Goal: Task Accomplishment & Management: Use online tool/utility

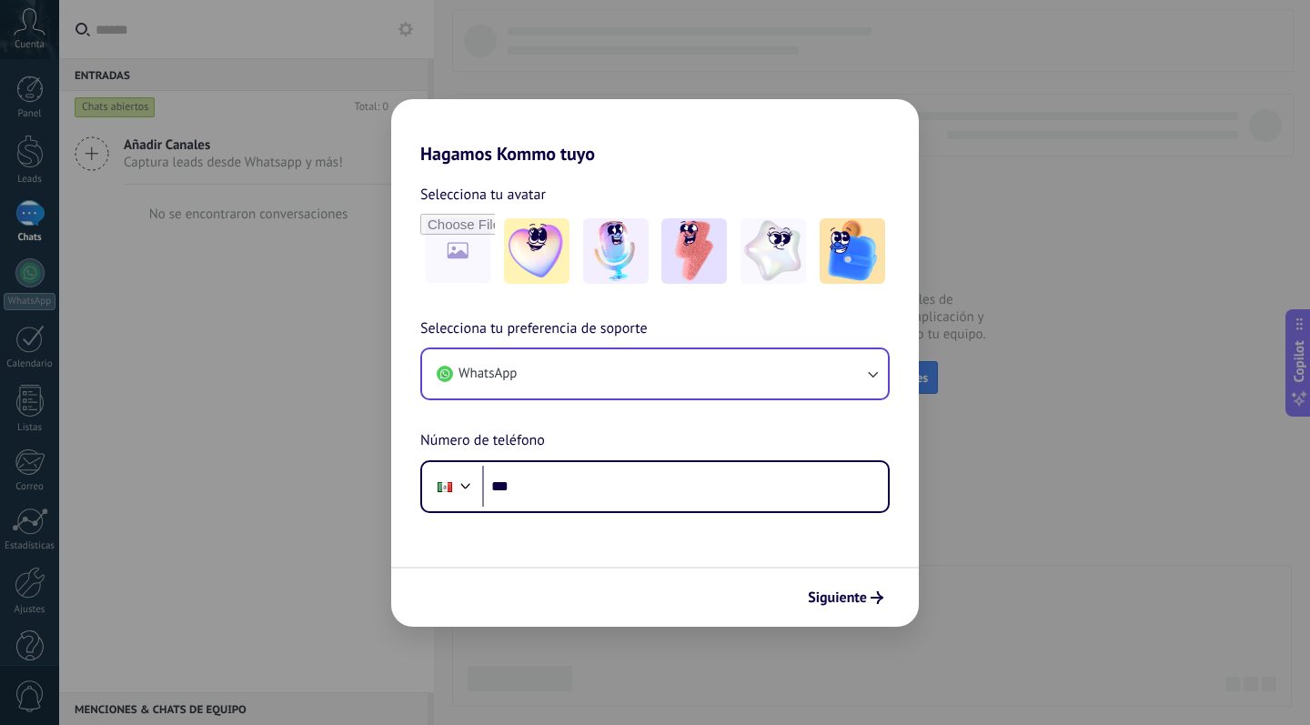
click at [700, 380] on button "WhatsApp" at bounding box center [655, 373] width 466 height 49
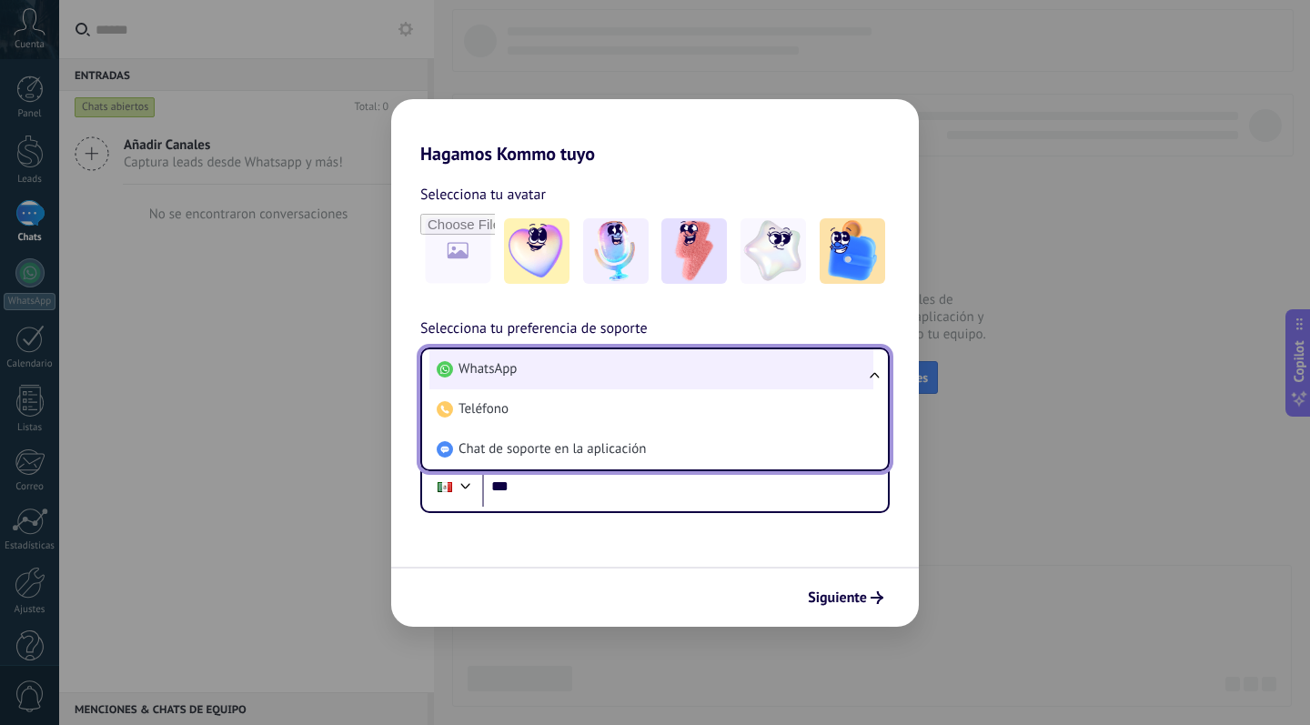
click at [660, 368] on li "WhatsApp" at bounding box center [652, 369] width 444 height 40
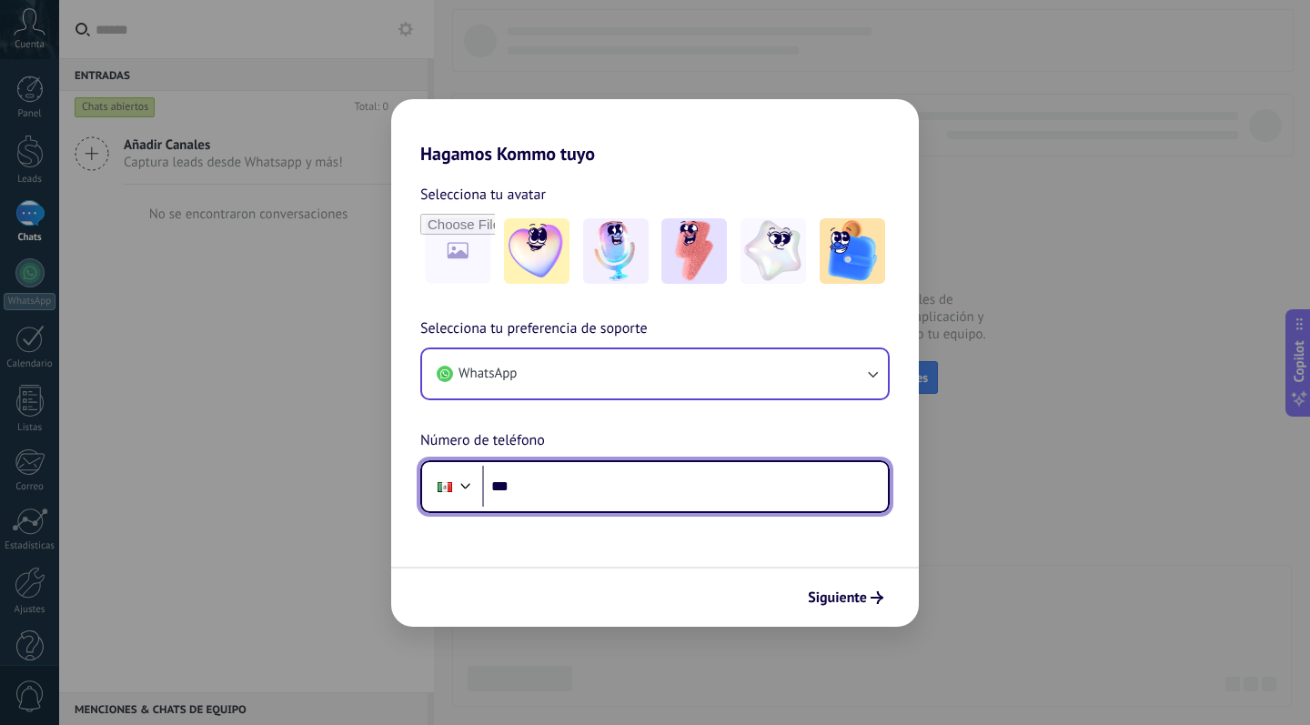
click at [620, 485] on input "***" at bounding box center [685, 487] width 406 height 42
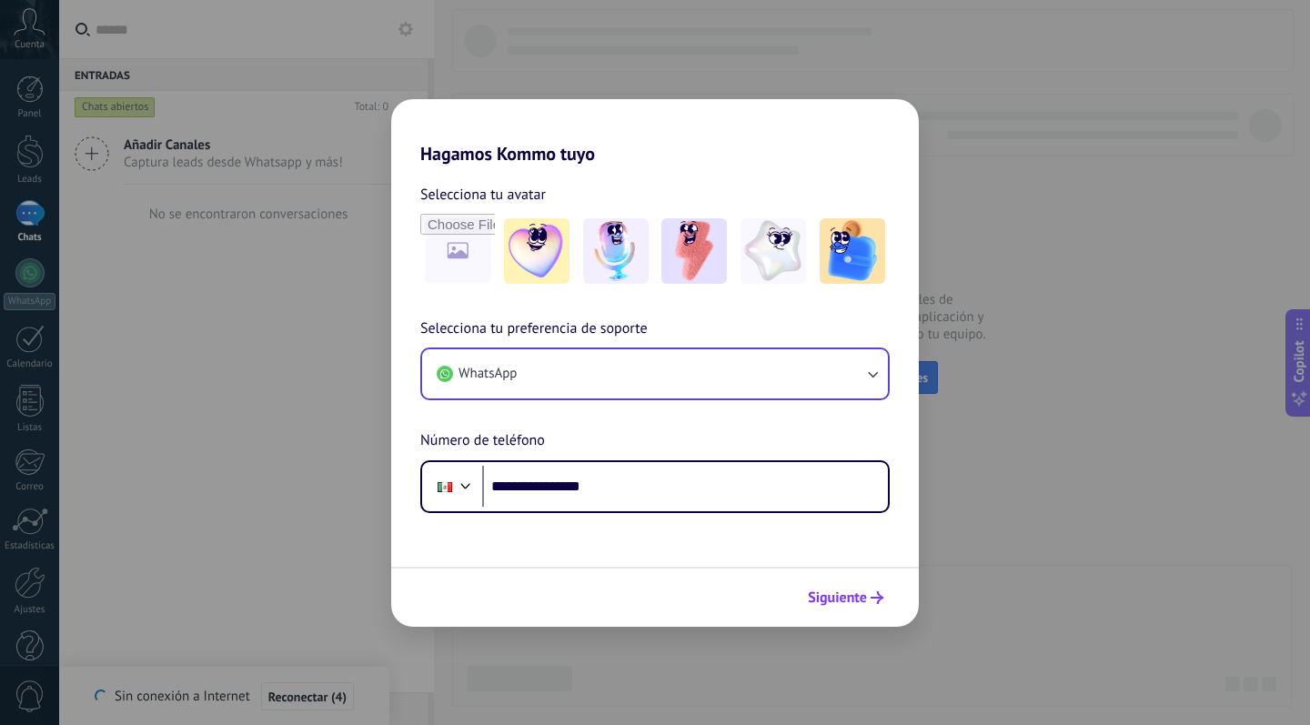
click at [858, 600] on span "Siguiente" at bounding box center [837, 598] width 59 height 13
click at [854, 595] on span "Siguiente" at bounding box center [837, 598] width 59 height 13
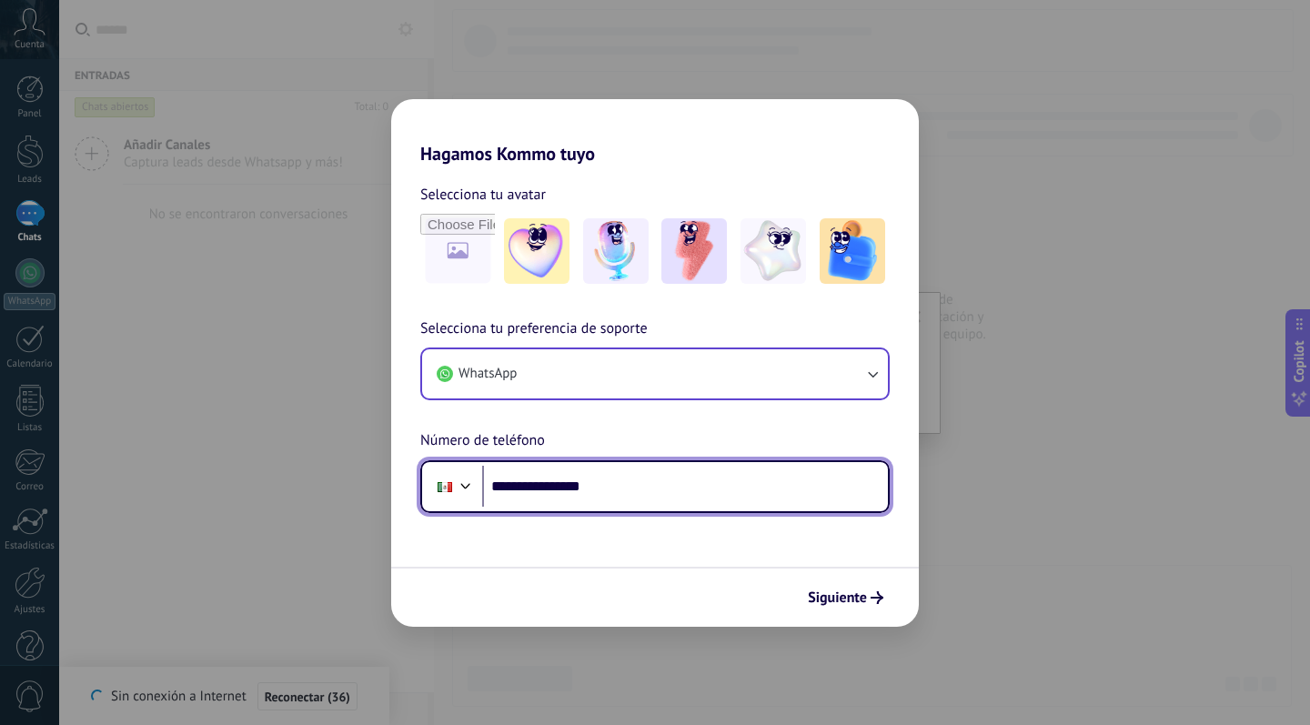
click at [714, 490] on input "**********" at bounding box center [685, 487] width 406 height 42
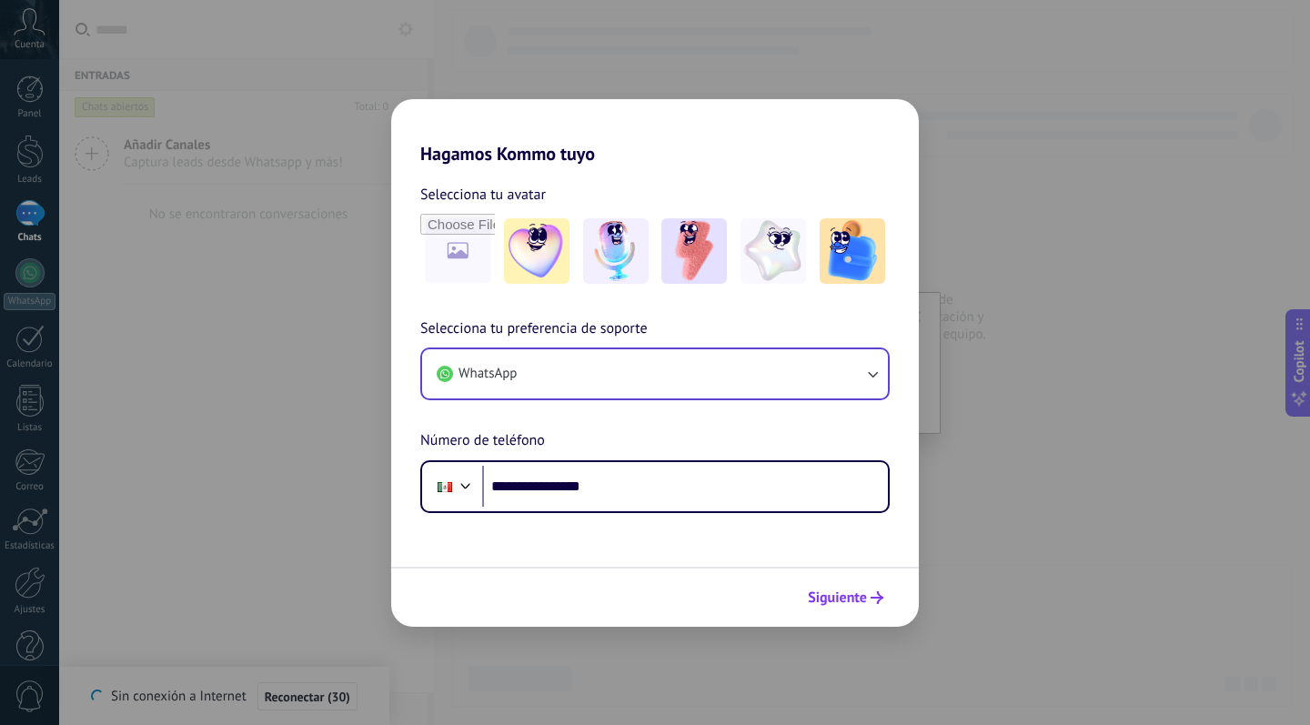
click at [837, 592] on span "Siguiente" at bounding box center [837, 598] width 59 height 13
click at [840, 596] on span "Siguiente" at bounding box center [837, 598] width 59 height 13
click at [760, 380] on button "WhatsApp" at bounding box center [655, 373] width 466 height 49
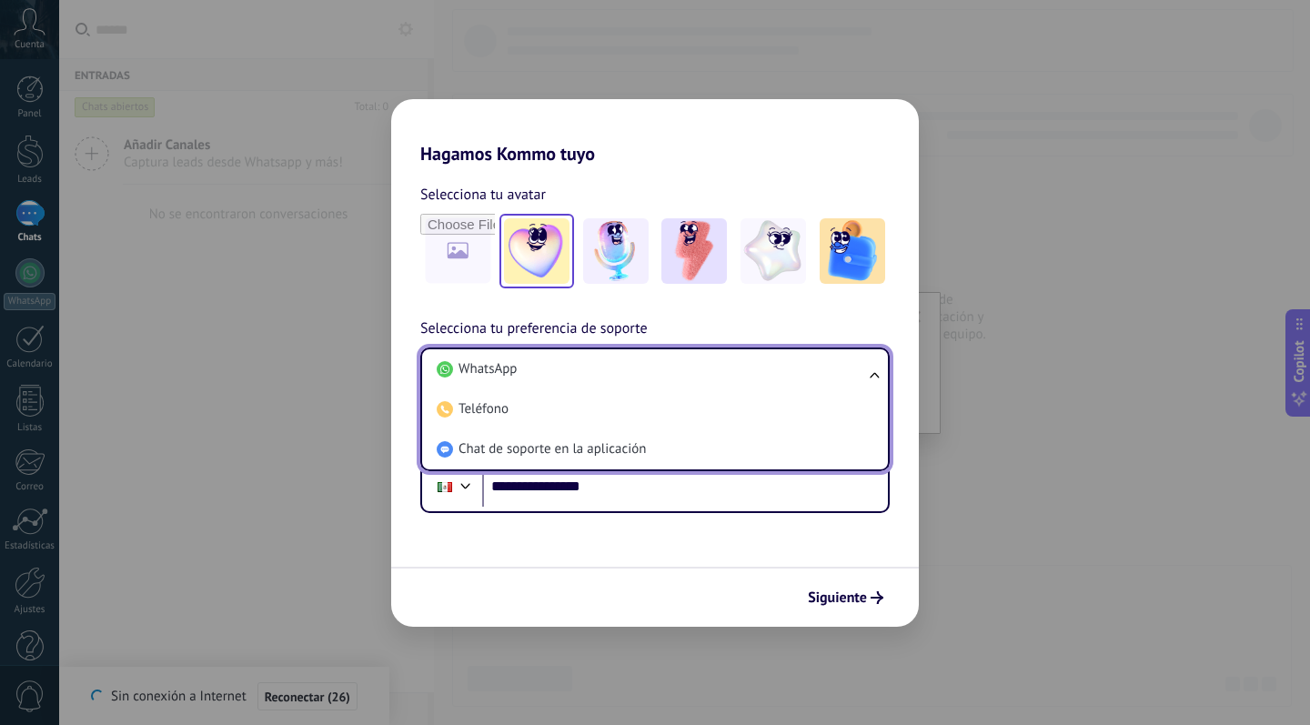
click at [533, 242] on img at bounding box center [537, 251] width 66 height 66
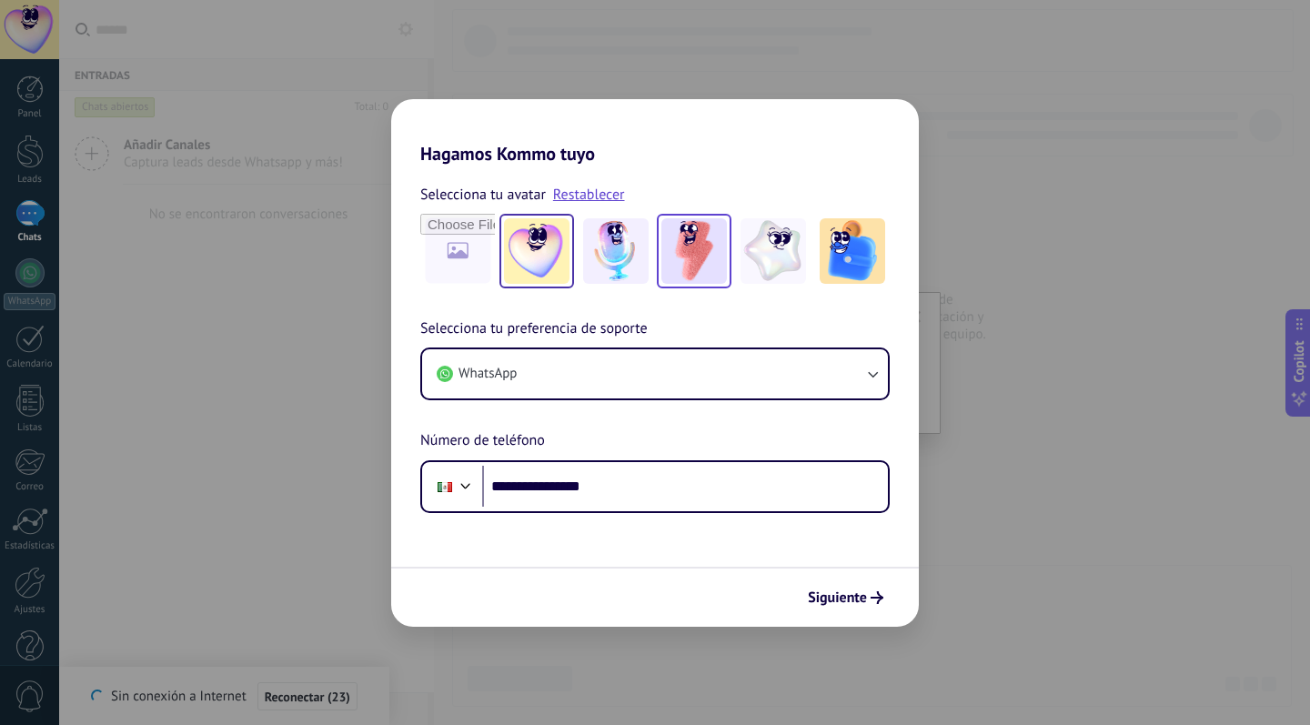
click at [696, 234] on img at bounding box center [695, 251] width 66 height 66
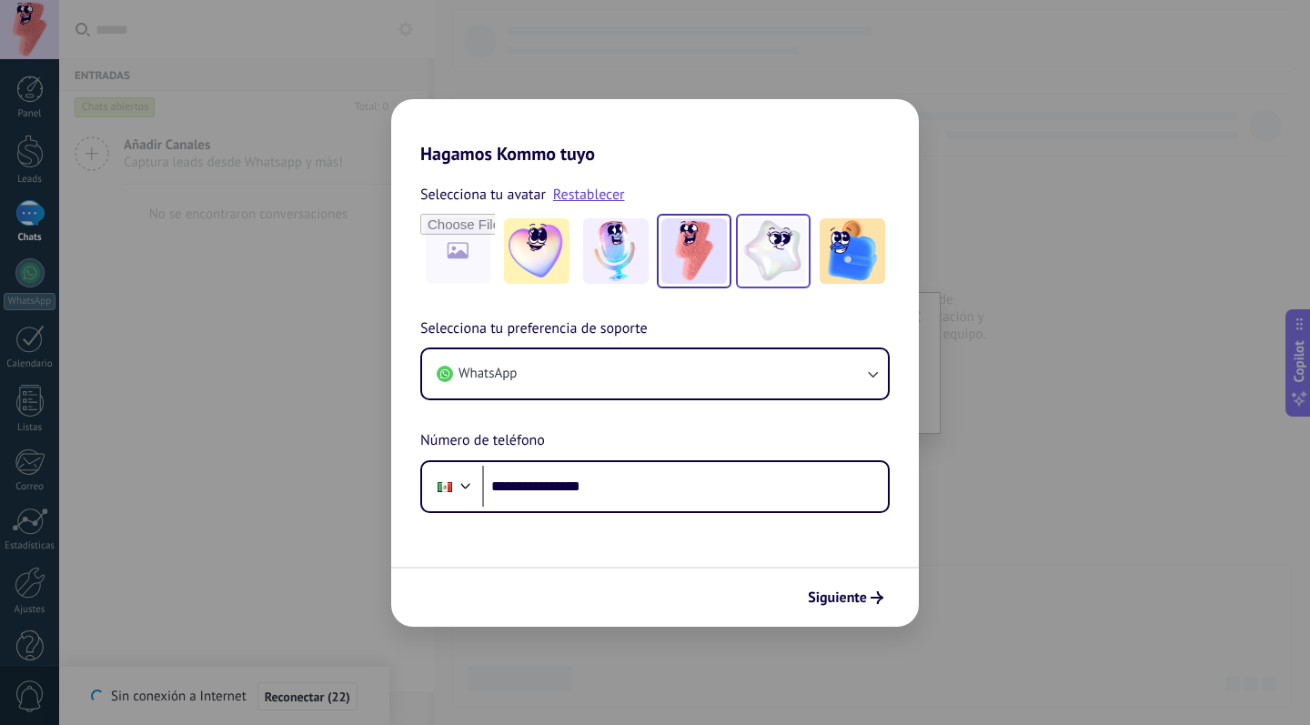
click at [771, 258] on img at bounding box center [774, 251] width 66 height 66
click at [849, 594] on span "Siguiente" at bounding box center [837, 598] width 59 height 13
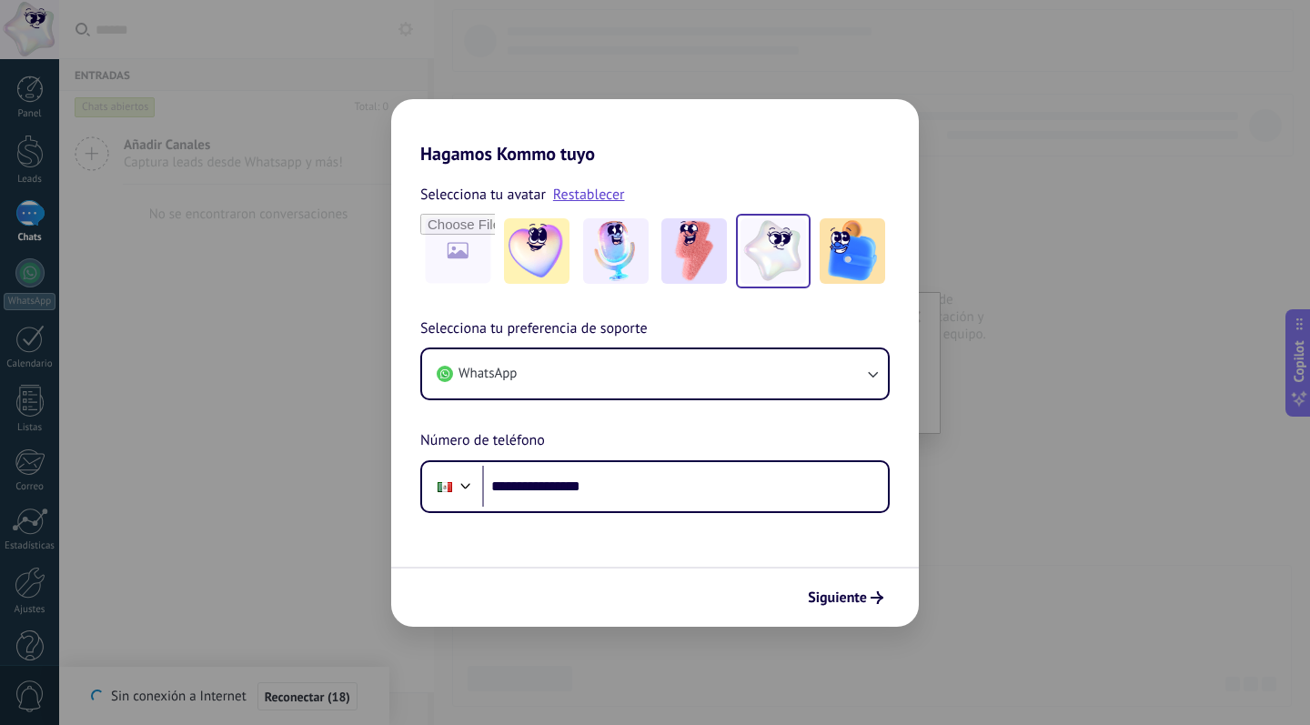
click at [849, 594] on span "Siguiente" at bounding box center [837, 598] width 59 height 13
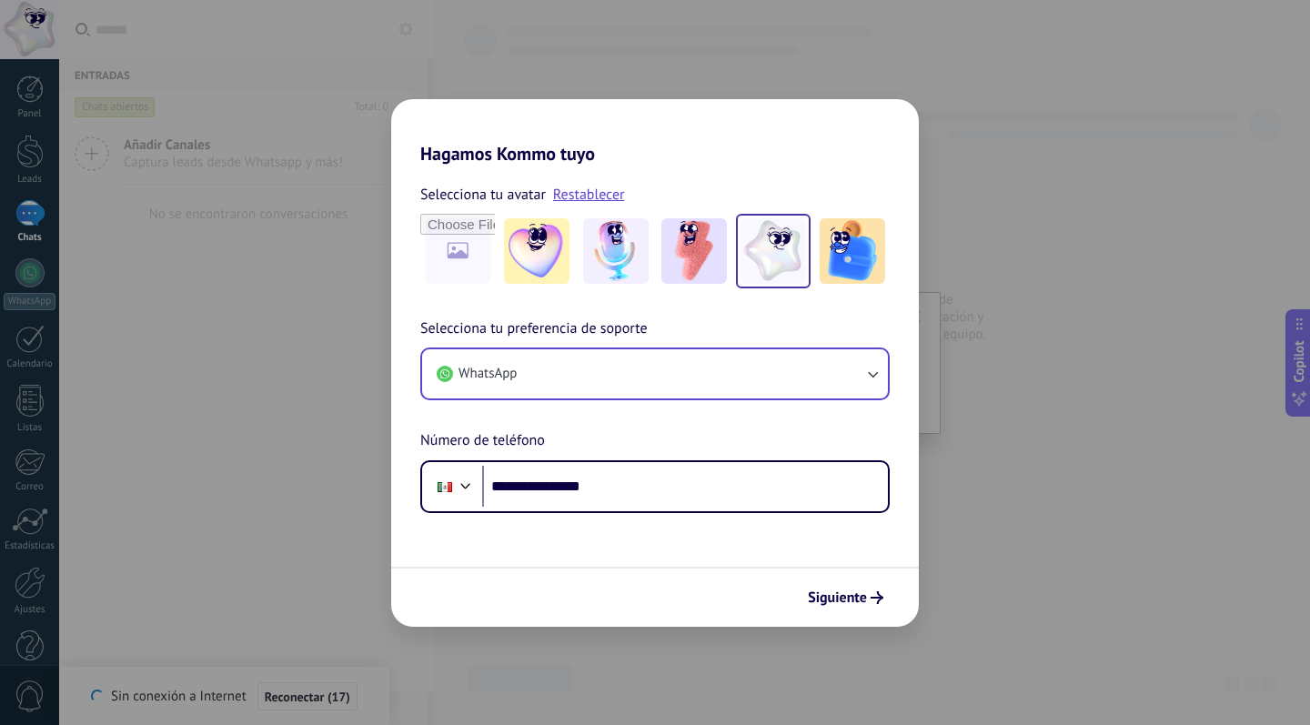
click at [866, 360] on button "WhatsApp" at bounding box center [655, 373] width 466 height 49
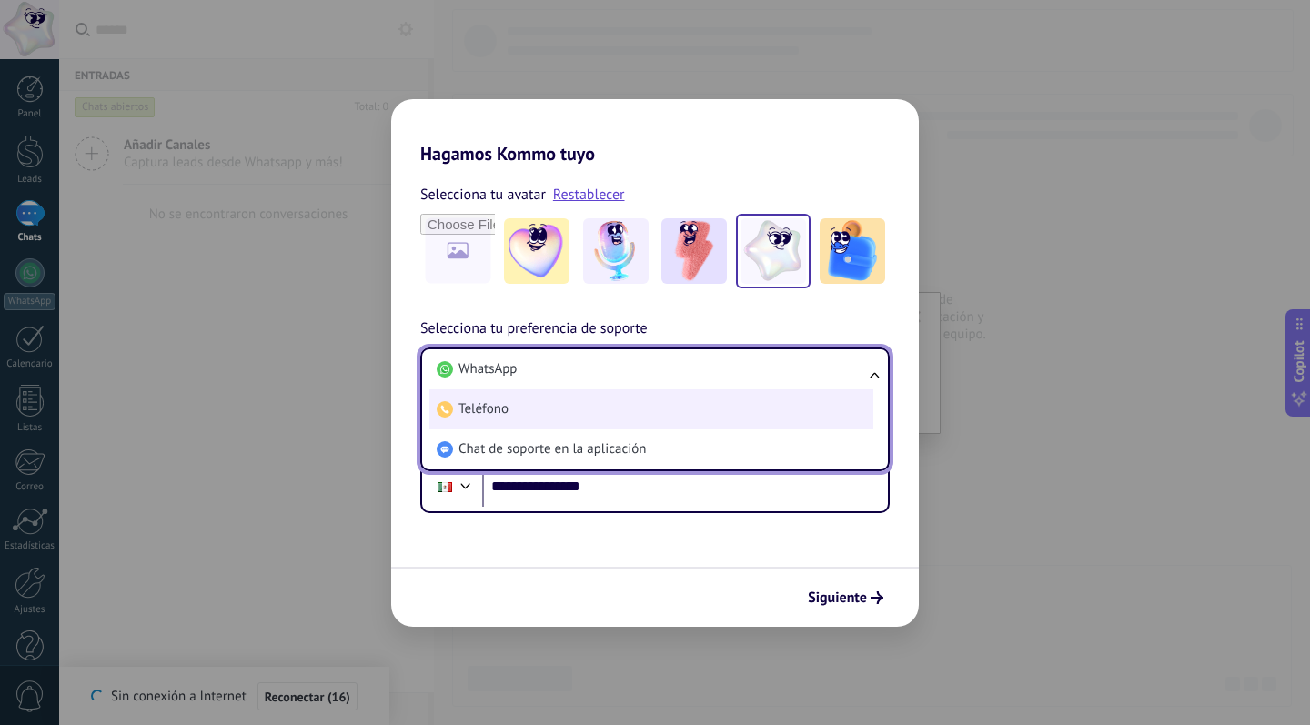
click at [714, 412] on li "Teléfono" at bounding box center [652, 409] width 444 height 40
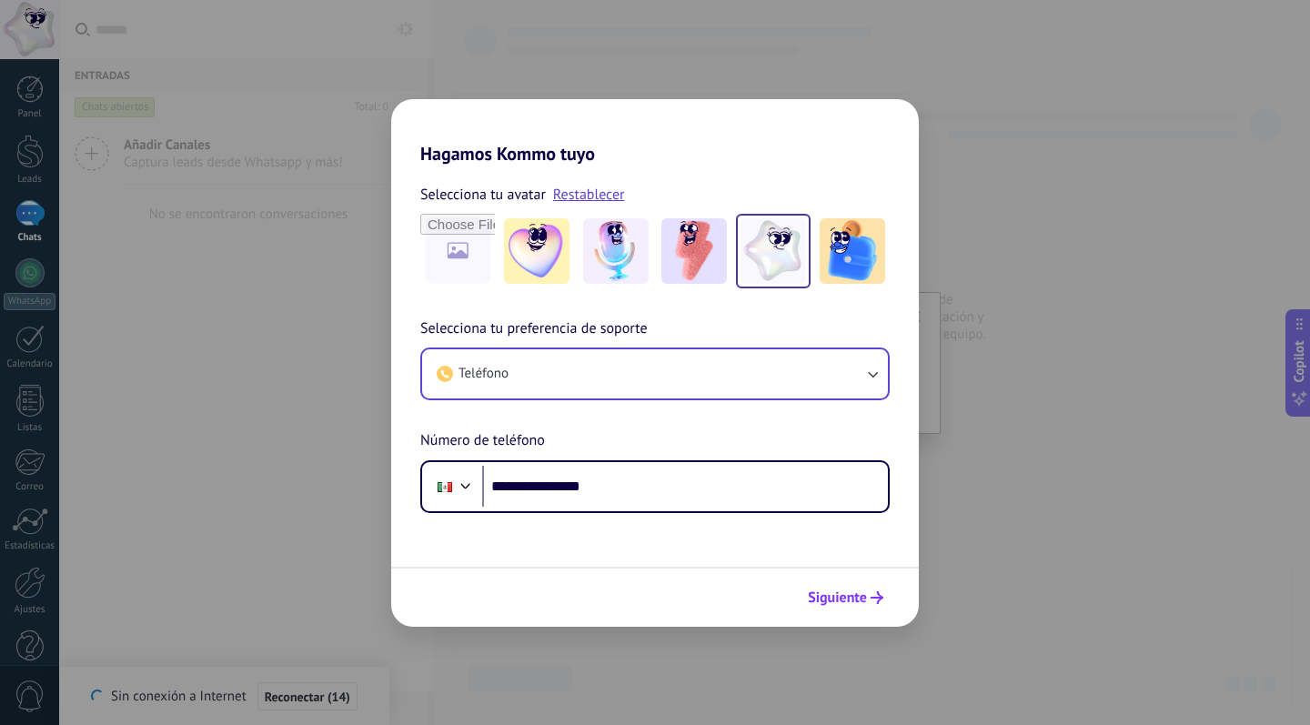
click at [864, 589] on button "Siguiente" at bounding box center [846, 597] width 92 height 31
click at [717, 368] on button "Teléfono" at bounding box center [655, 373] width 466 height 49
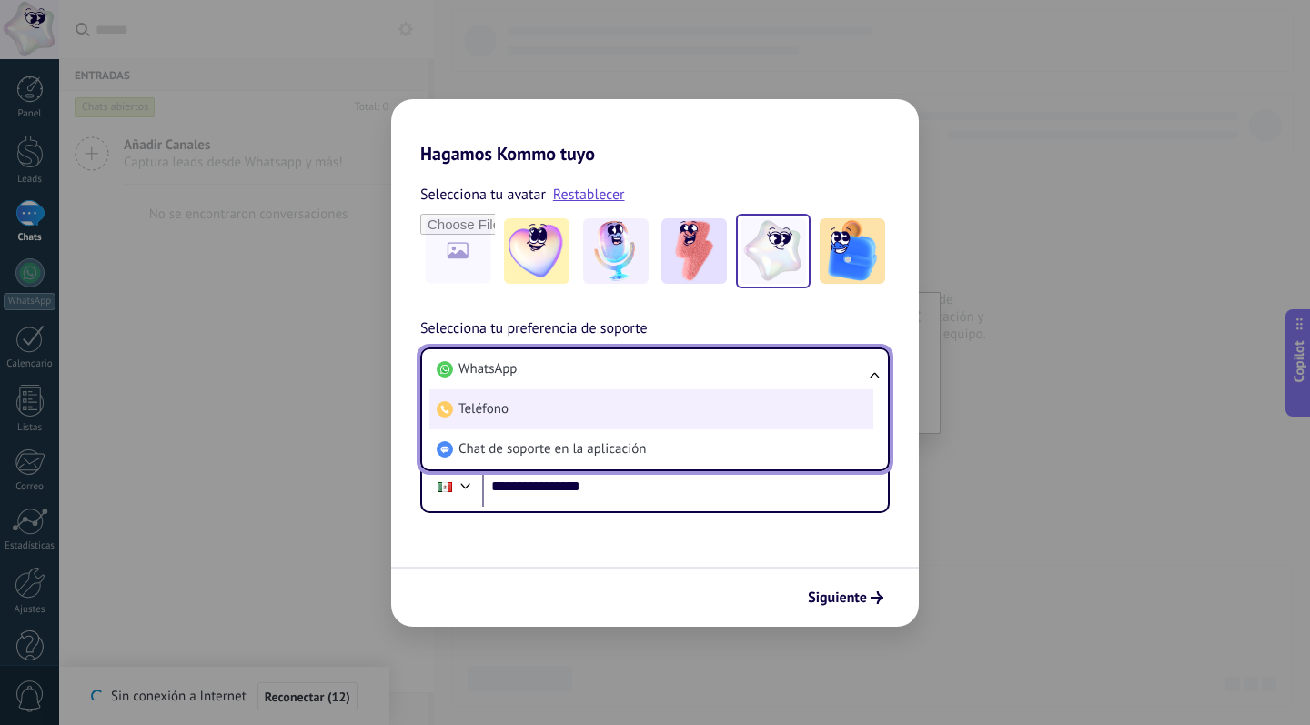
click at [571, 403] on li "Teléfono" at bounding box center [652, 409] width 444 height 40
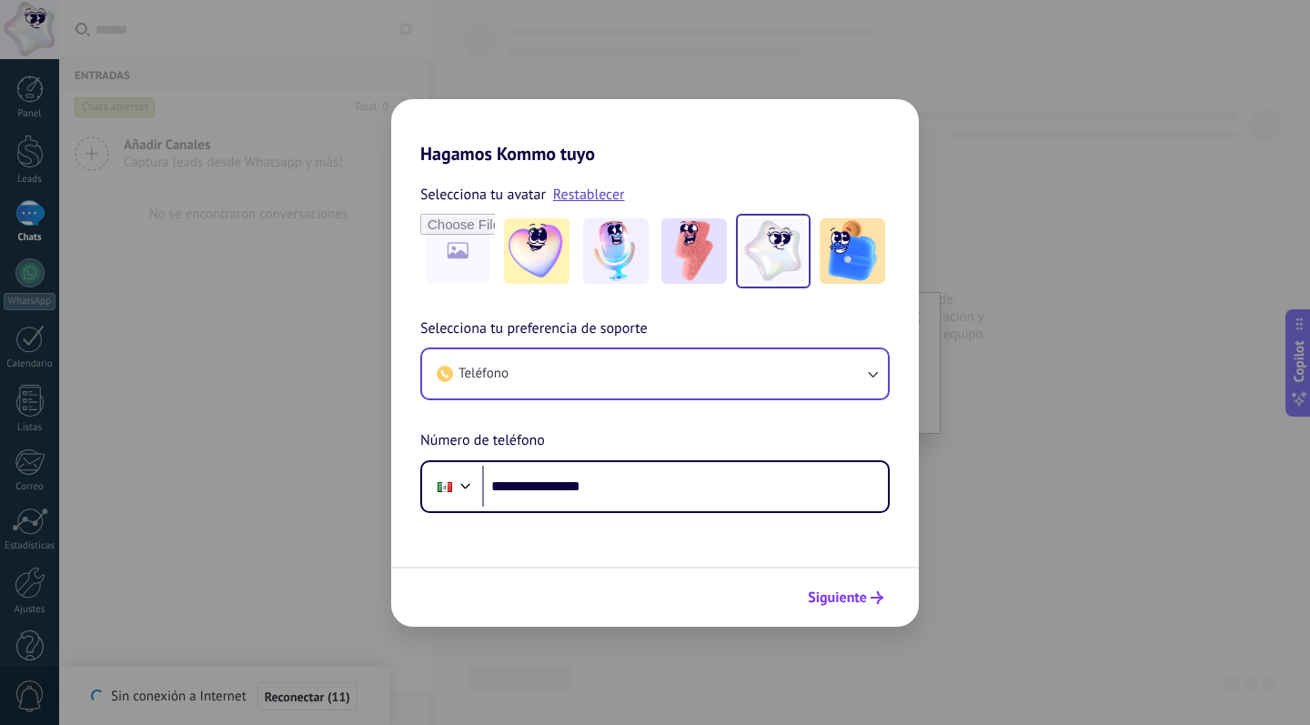
click at [864, 593] on span "Siguiente" at bounding box center [837, 598] width 59 height 13
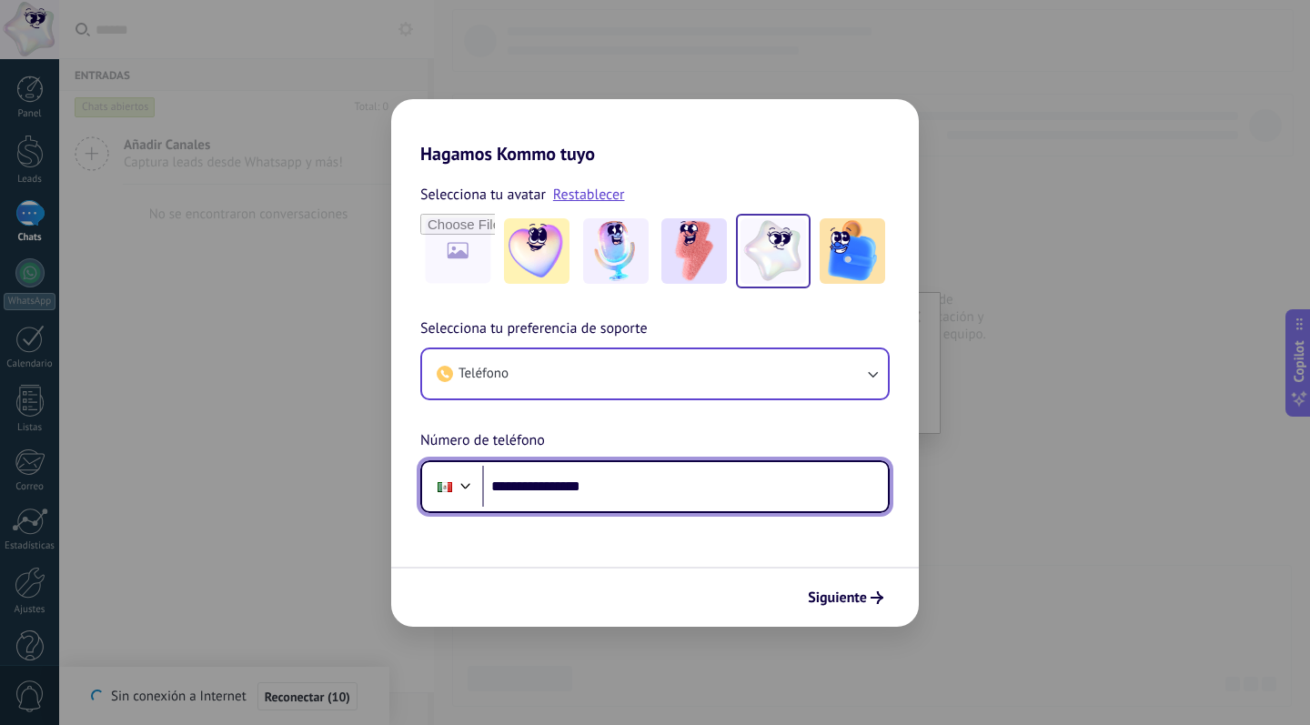
click at [535, 490] on input "**********" at bounding box center [685, 487] width 406 height 42
drag, startPoint x: 521, startPoint y: 483, endPoint x: 679, endPoint y: 485, distance: 157.4
click at [678, 485] on input "**********" at bounding box center [685, 487] width 406 height 42
type input "**********"
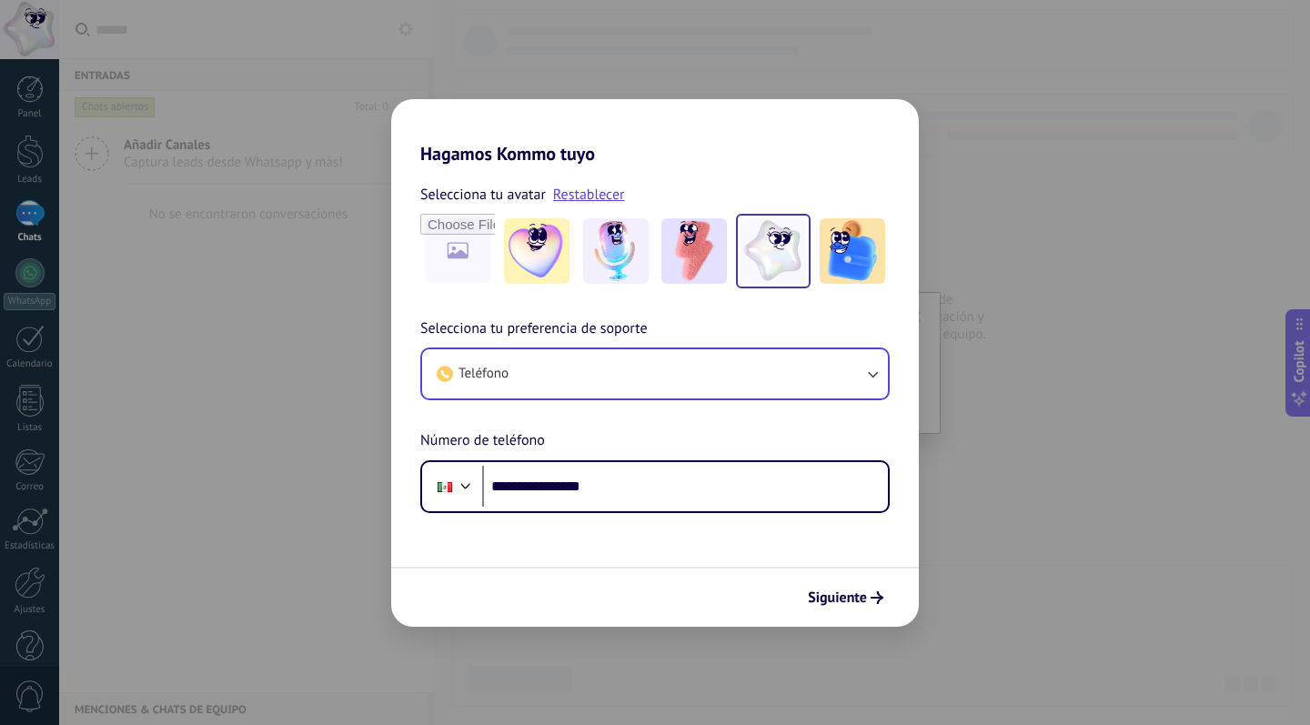
click at [721, 364] on button "Teléfono" at bounding box center [655, 373] width 466 height 49
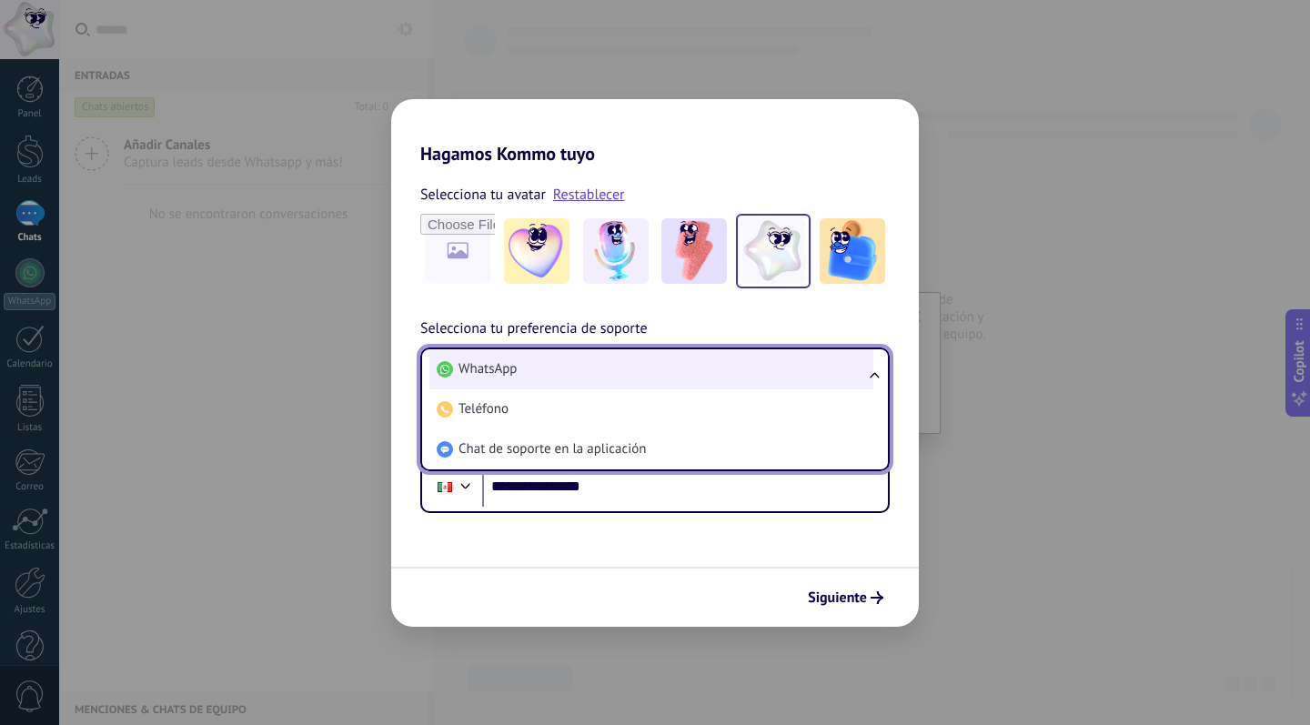
click at [567, 369] on li "WhatsApp" at bounding box center [652, 369] width 444 height 40
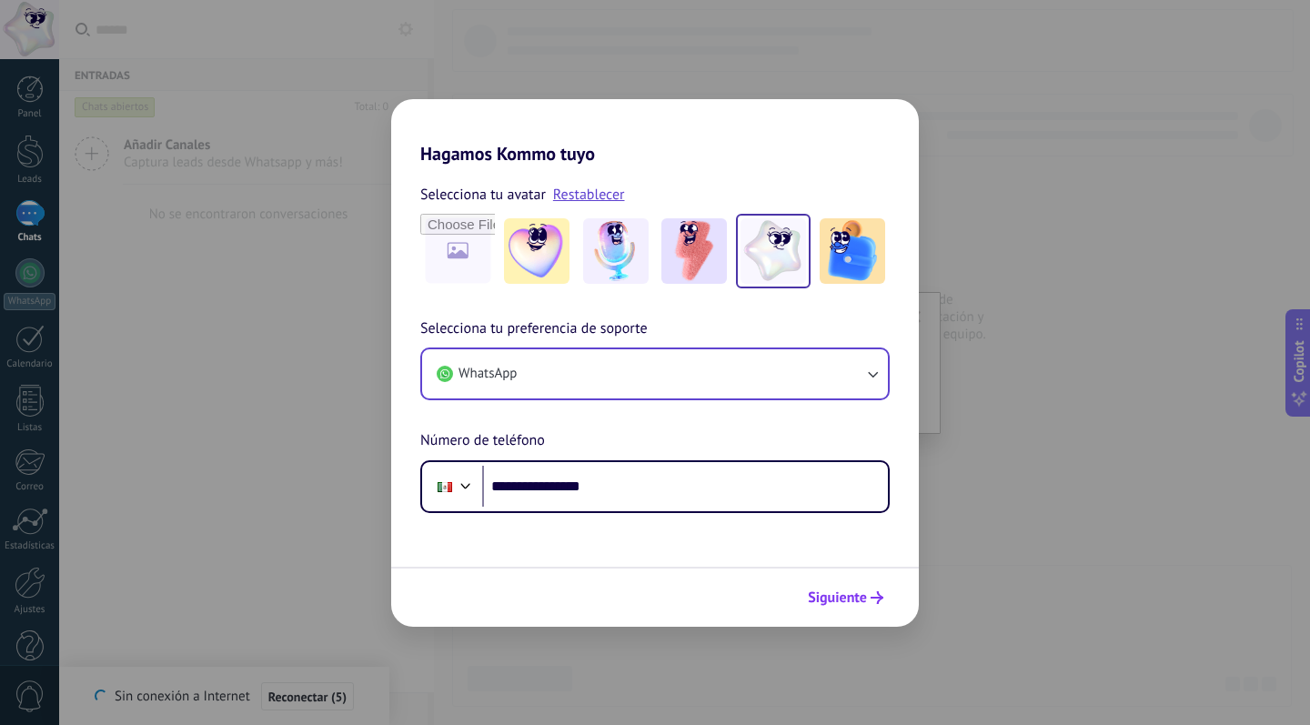
click at [860, 592] on span "Siguiente" at bounding box center [837, 598] width 59 height 13
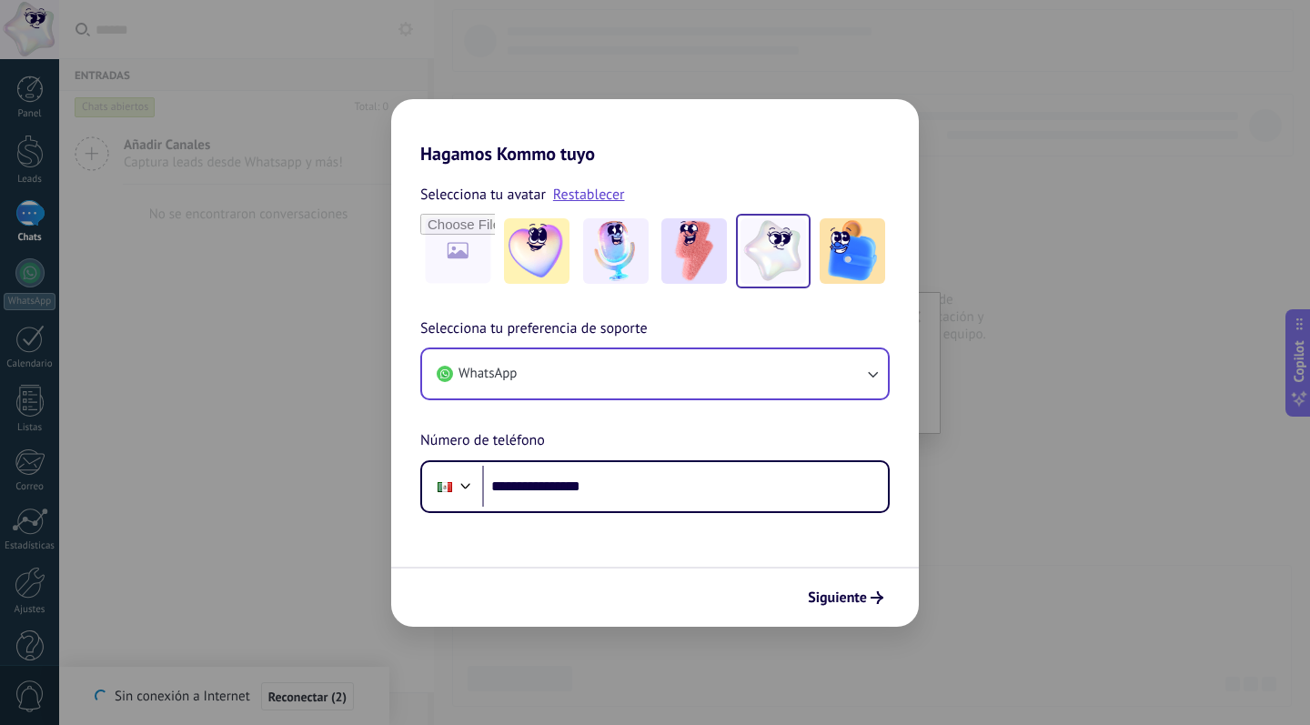
click at [860, 592] on span "Siguiente" at bounding box center [837, 598] width 59 height 13
click at [546, 259] on img at bounding box center [537, 251] width 66 height 66
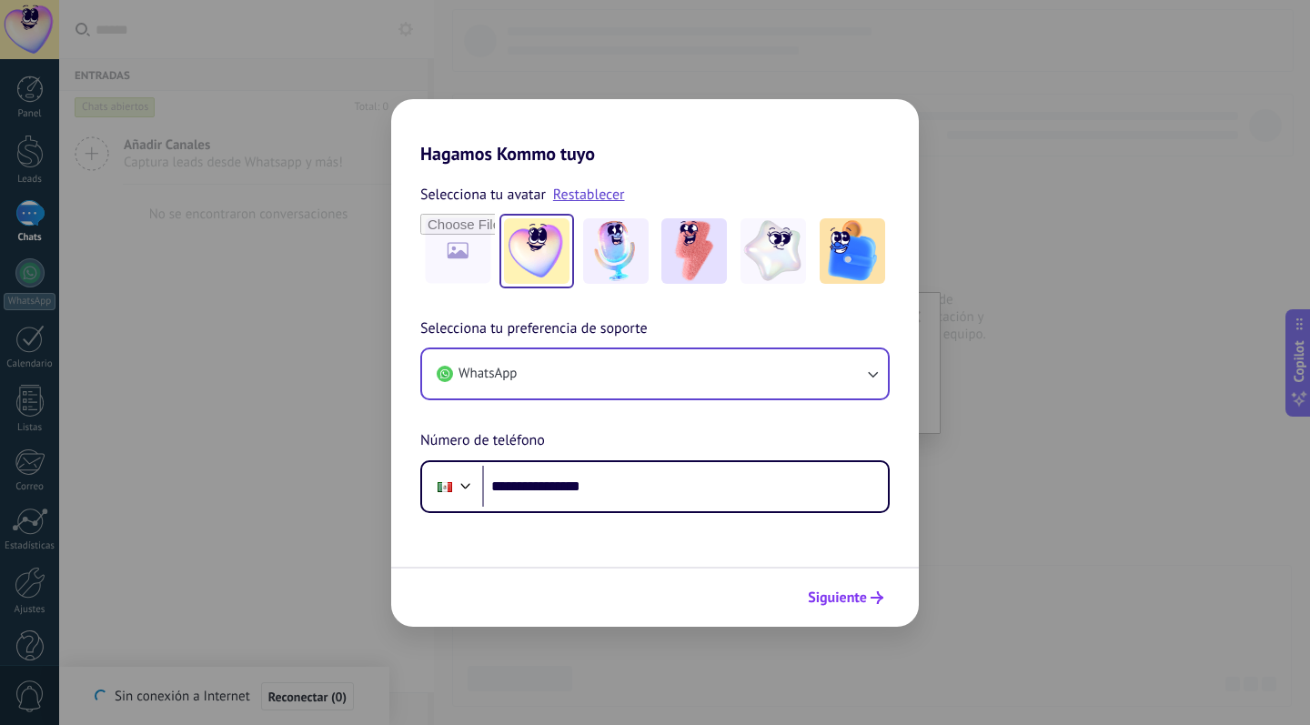
click at [849, 595] on span "Siguiente" at bounding box center [837, 598] width 59 height 13
click at [455, 248] on input "file" at bounding box center [457, 251] width 71 height 71
type input "**********"
click at [1031, 19] on div "**********" at bounding box center [655, 362] width 1310 height 725
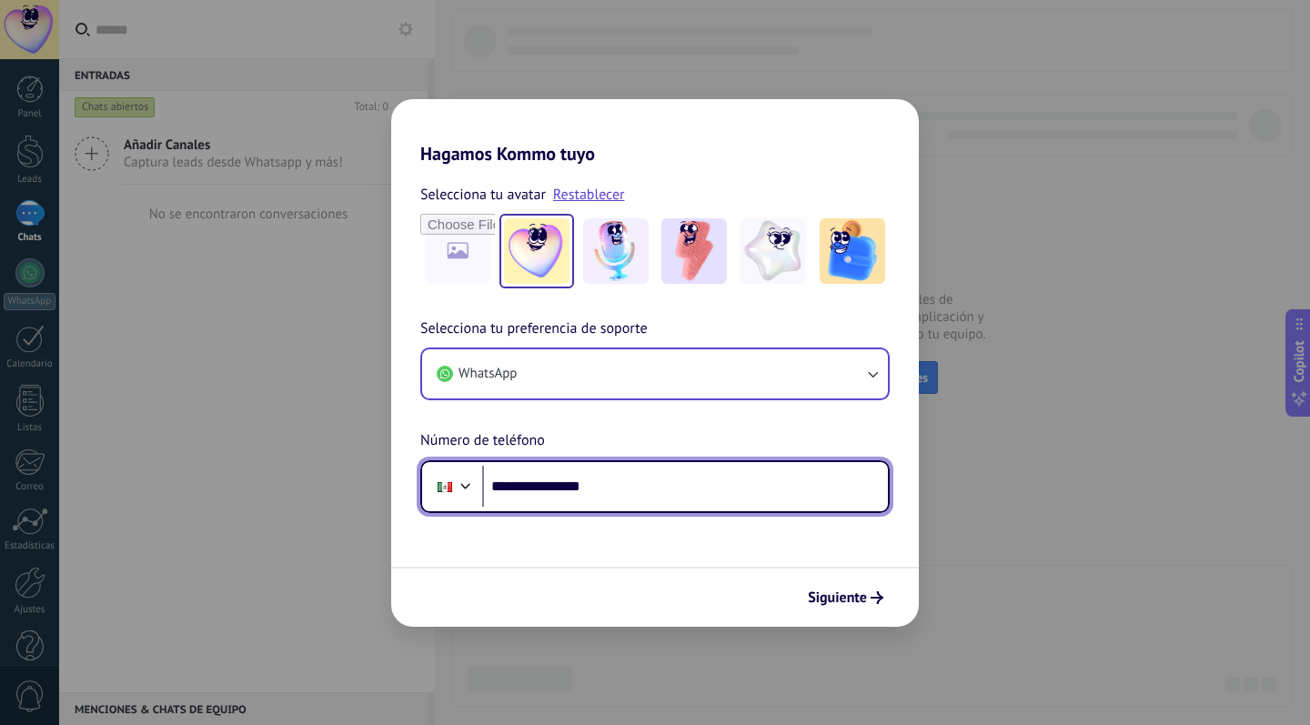
click at [623, 490] on input "**********" at bounding box center [685, 487] width 406 height 42
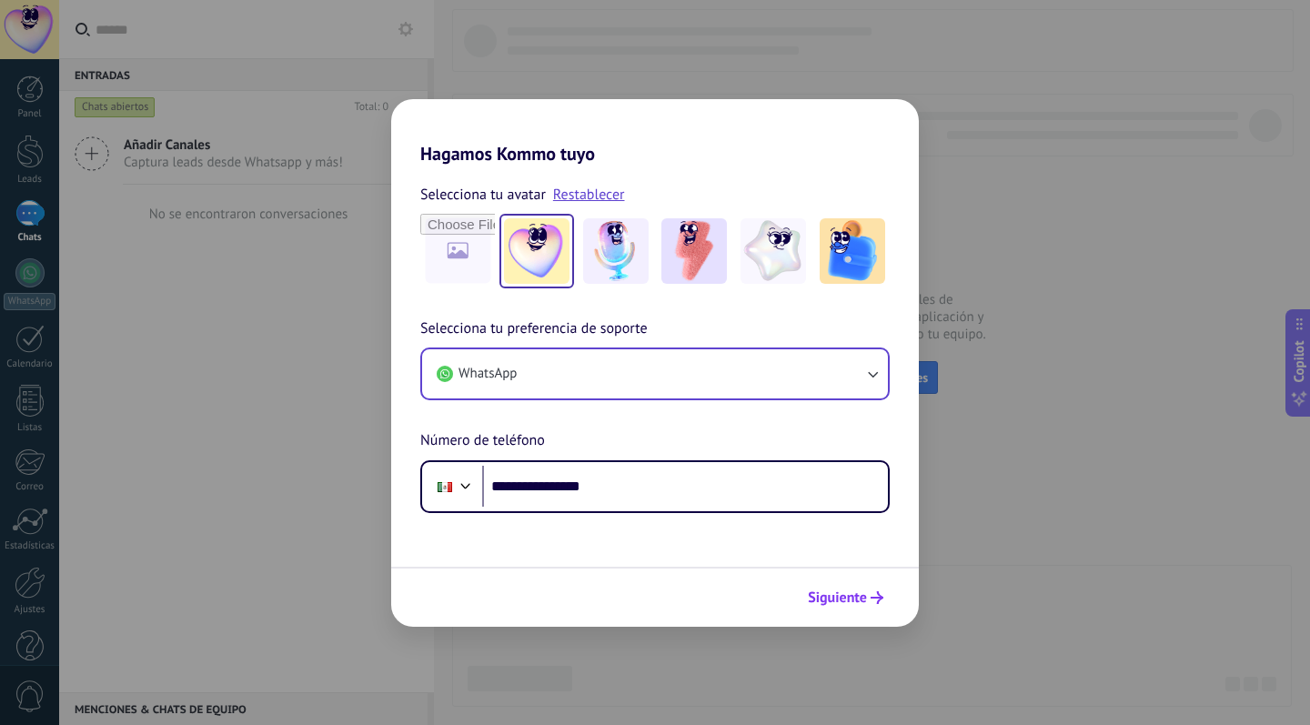
click at [853, 599] on span "Siguiente" at bounding box center [837, 598] width 59 height 13
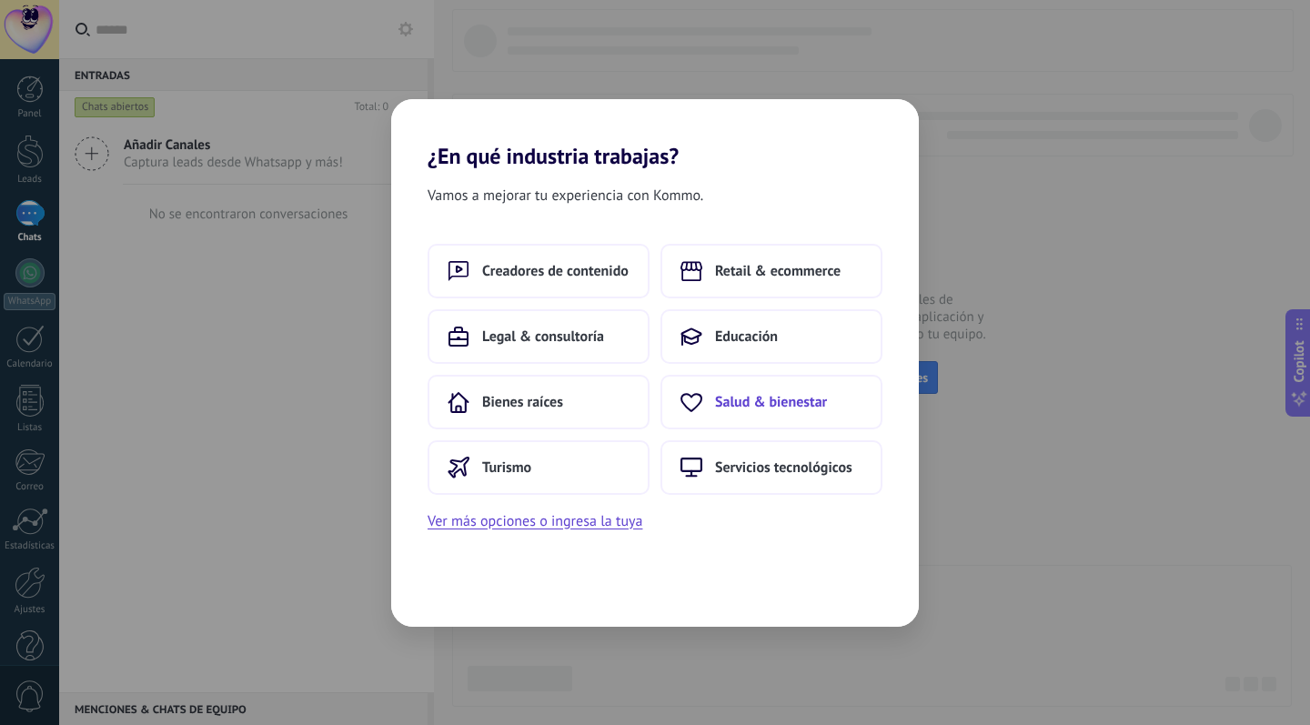
click at [780, 407] on span "Salud & bienestar" at bounding box center [771, 402] width 112 height 18
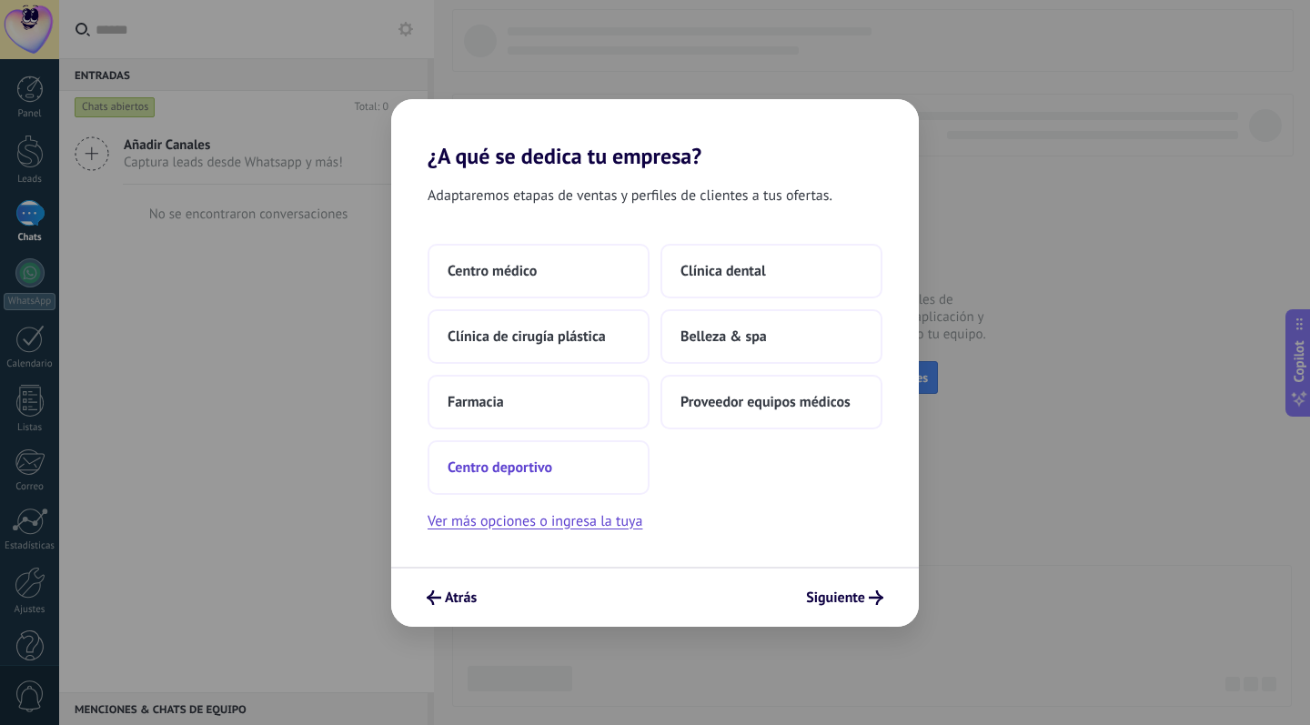
click at [512, 467] on span "Centro deportivo" at bounding box center [500, 468] width 105 height 18
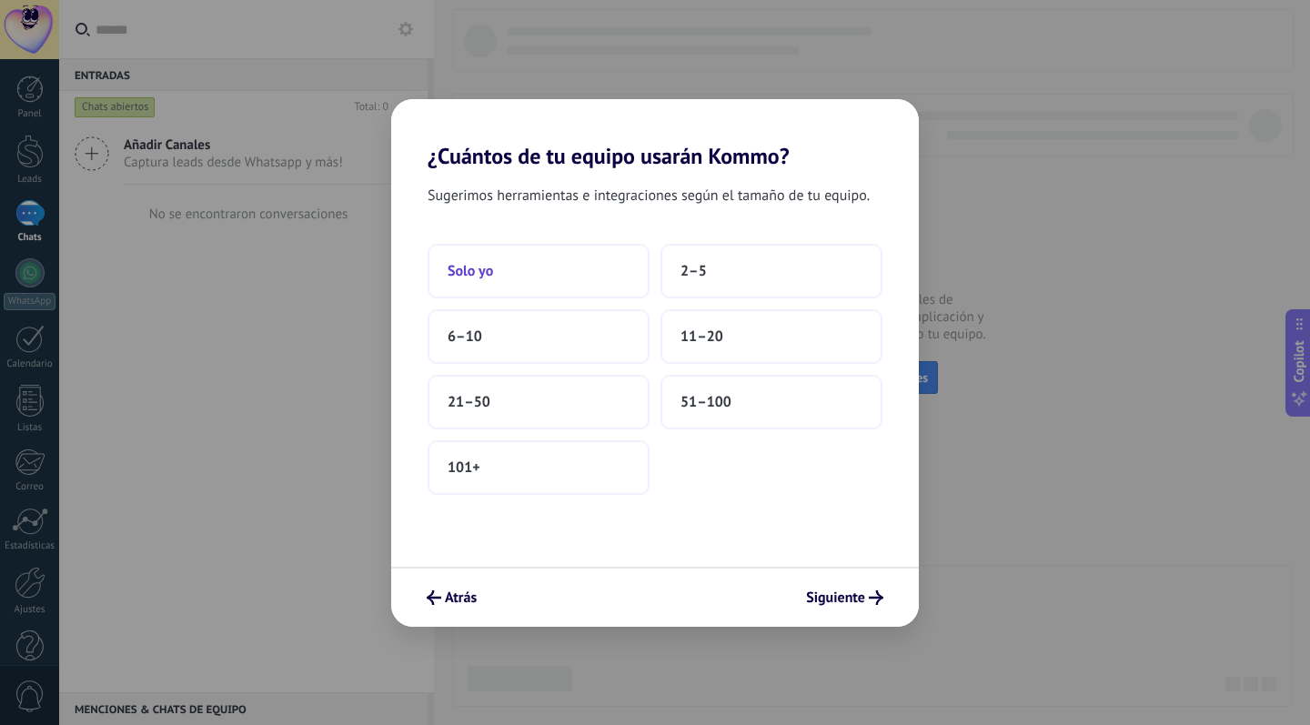
click at [529, 268] on button "Solo yo" at bounding box center [539, 271] width 222 height 55
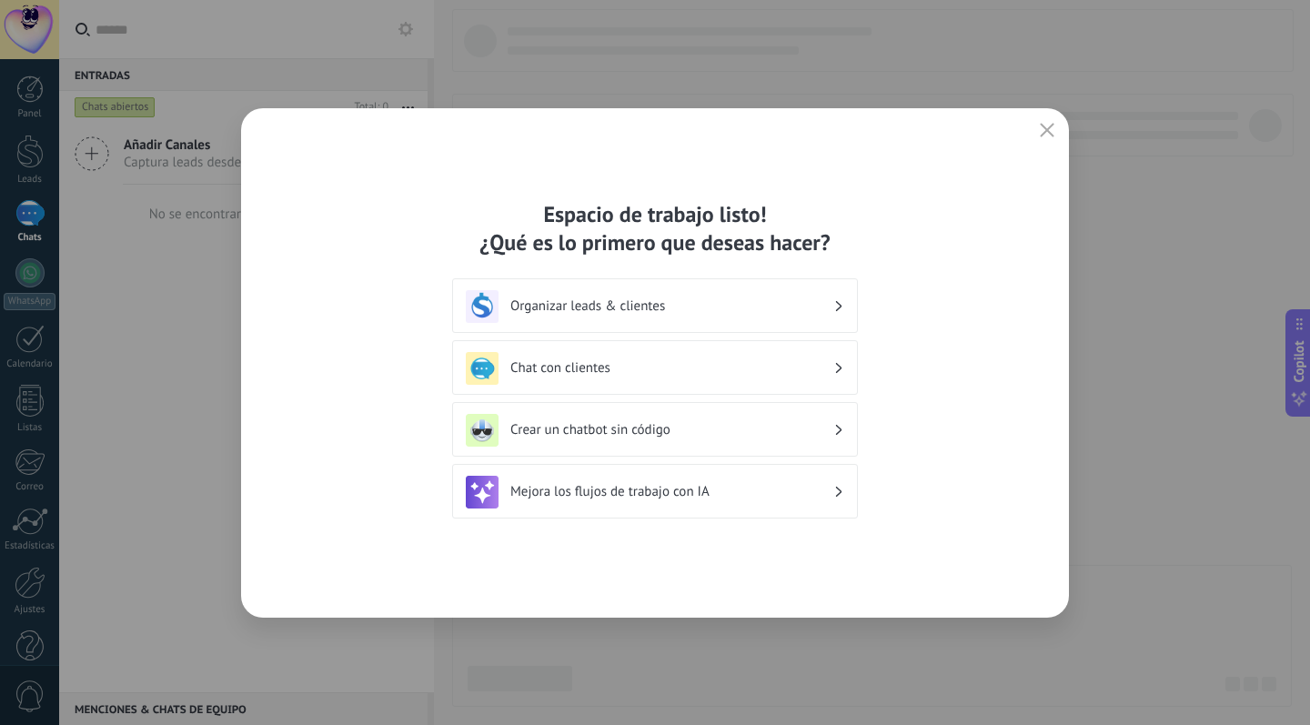
click at [767, 296] on div "Organizar leads & clientes" at bounding box center [655, 306] width 379 height 33
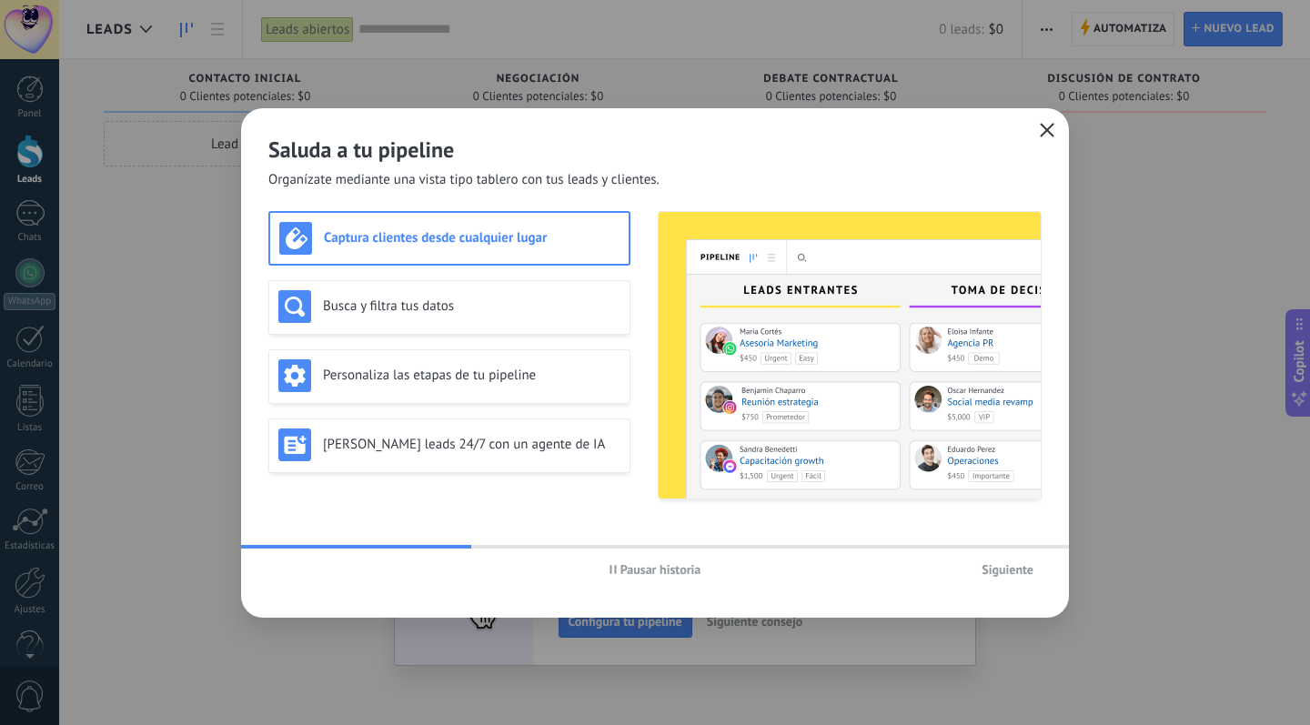
click at [1045, 133] on use "button" at bounding box center [1048, 130] width 14 height 14
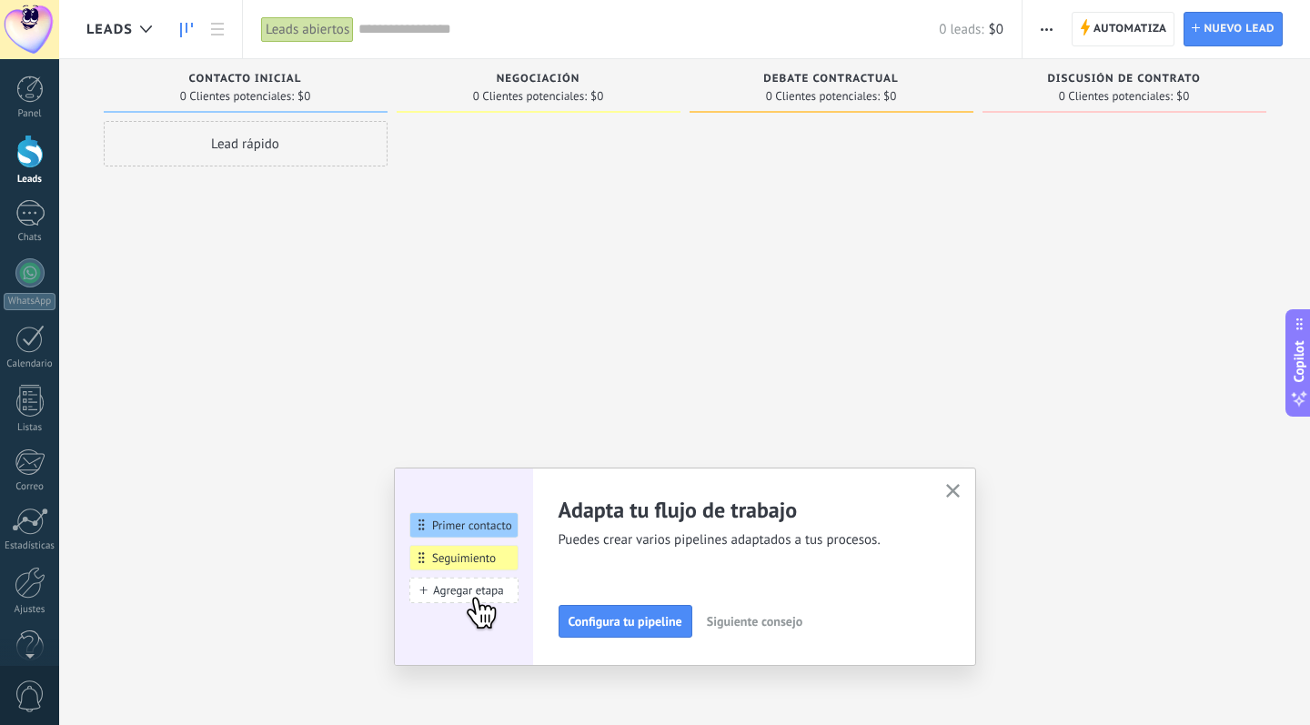
scroll to position [32, 0]
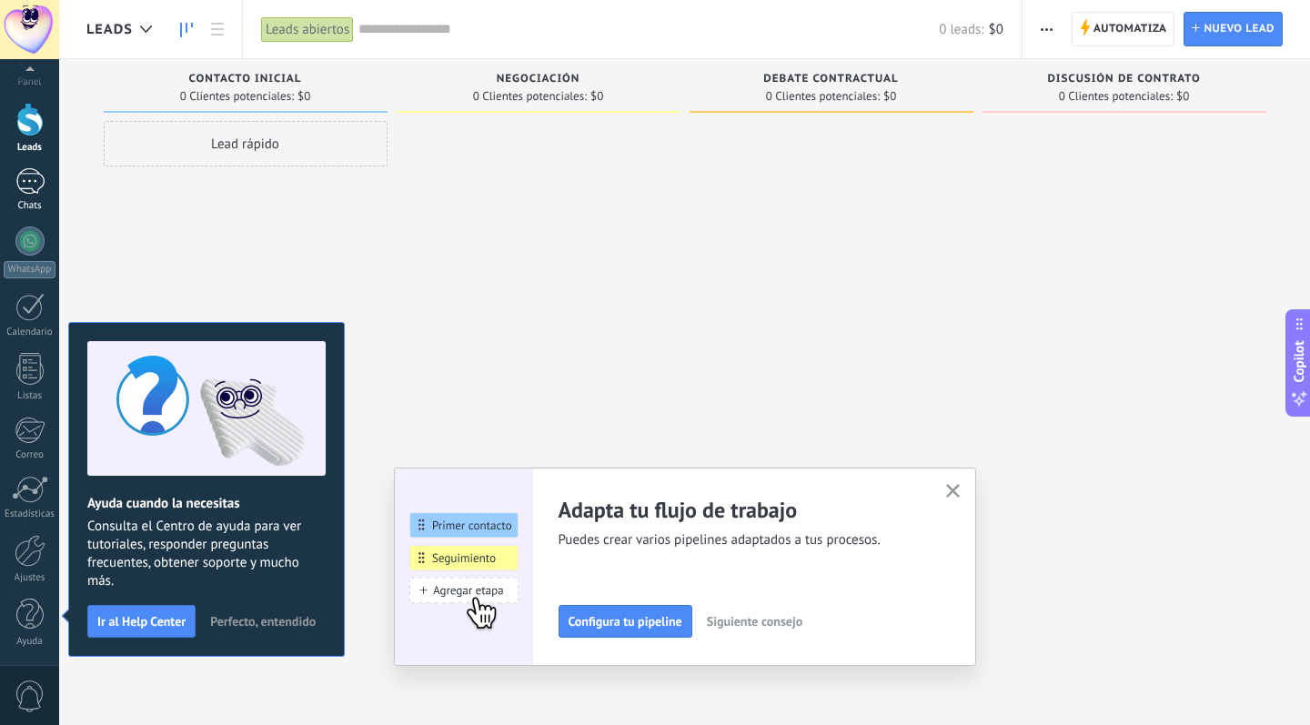
click at [30, 182] on div at bounding box center [29, 181] width 29 height 26
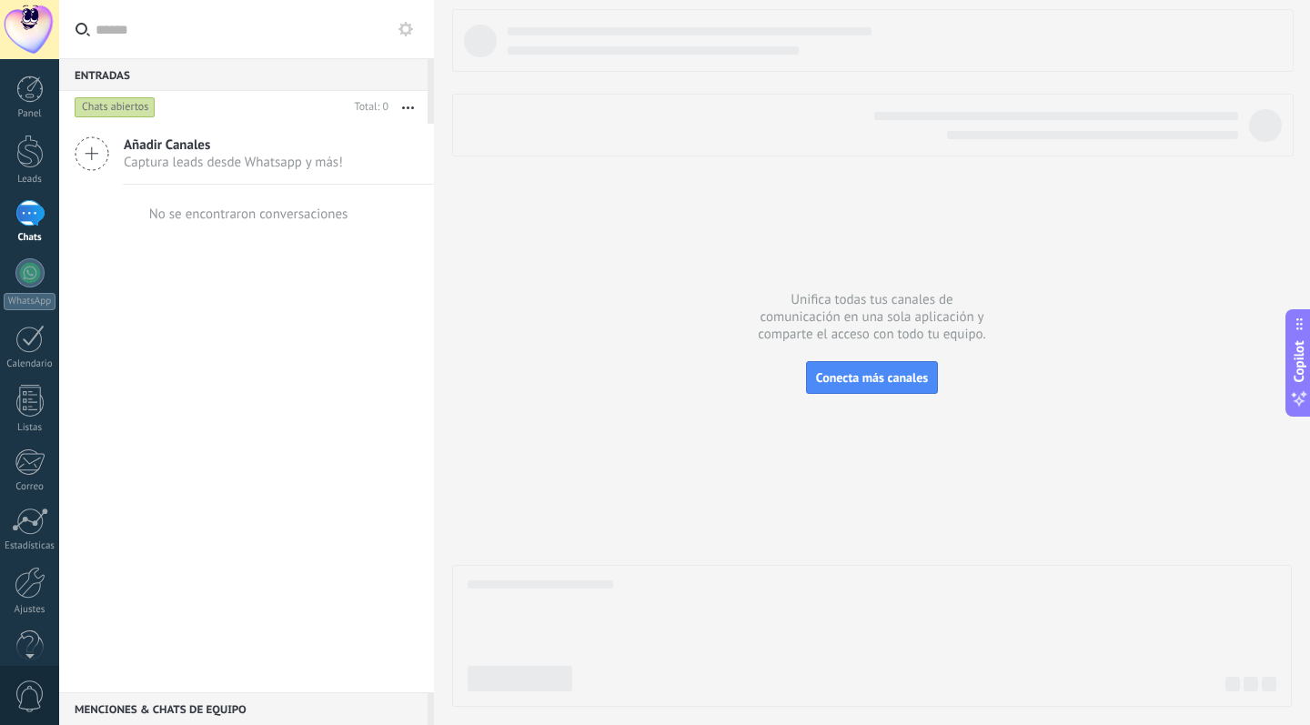
click at [92, 156] on use at bounding box center [92, 153] width 33 height 33
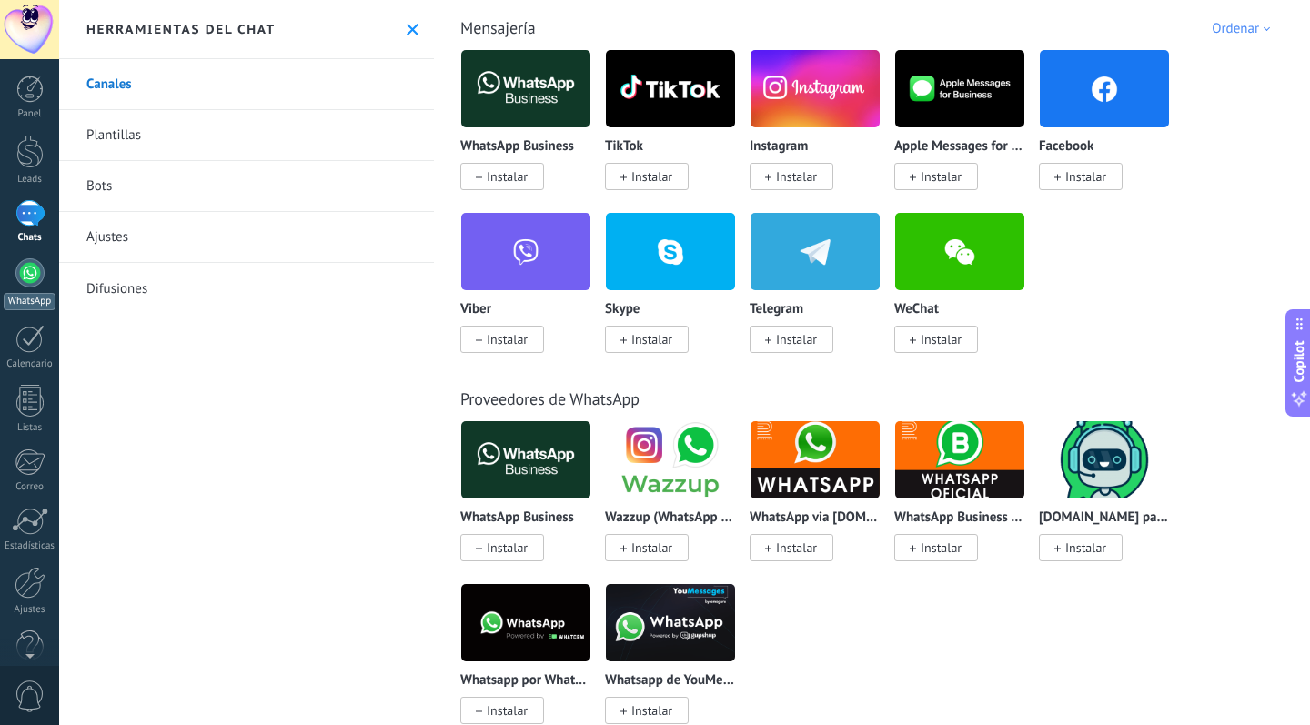
click at [17, 274] on div at bounding box center [29, 272] width 29 height 29
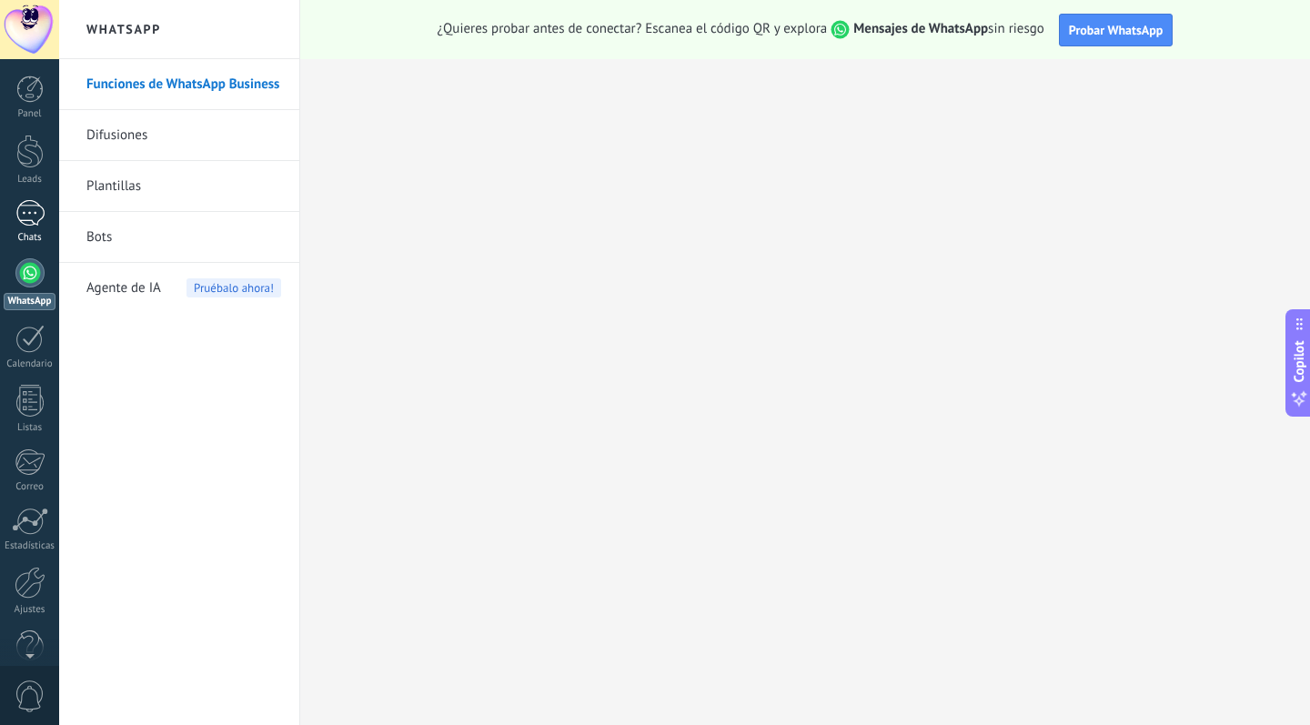
click at [31, 217] on div at bounding box center [29, 213] width 29 height 26
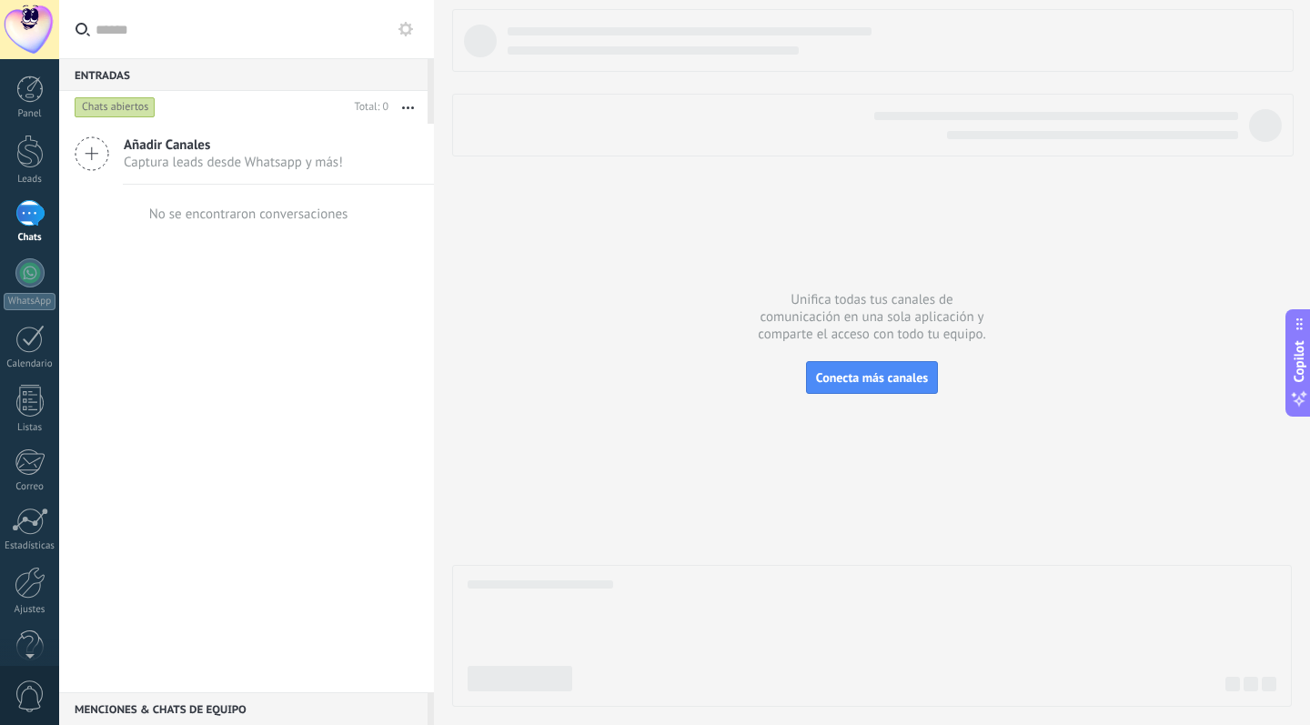
click at [415, 25] on button at bounding box center [406, 29] width 22 height 22
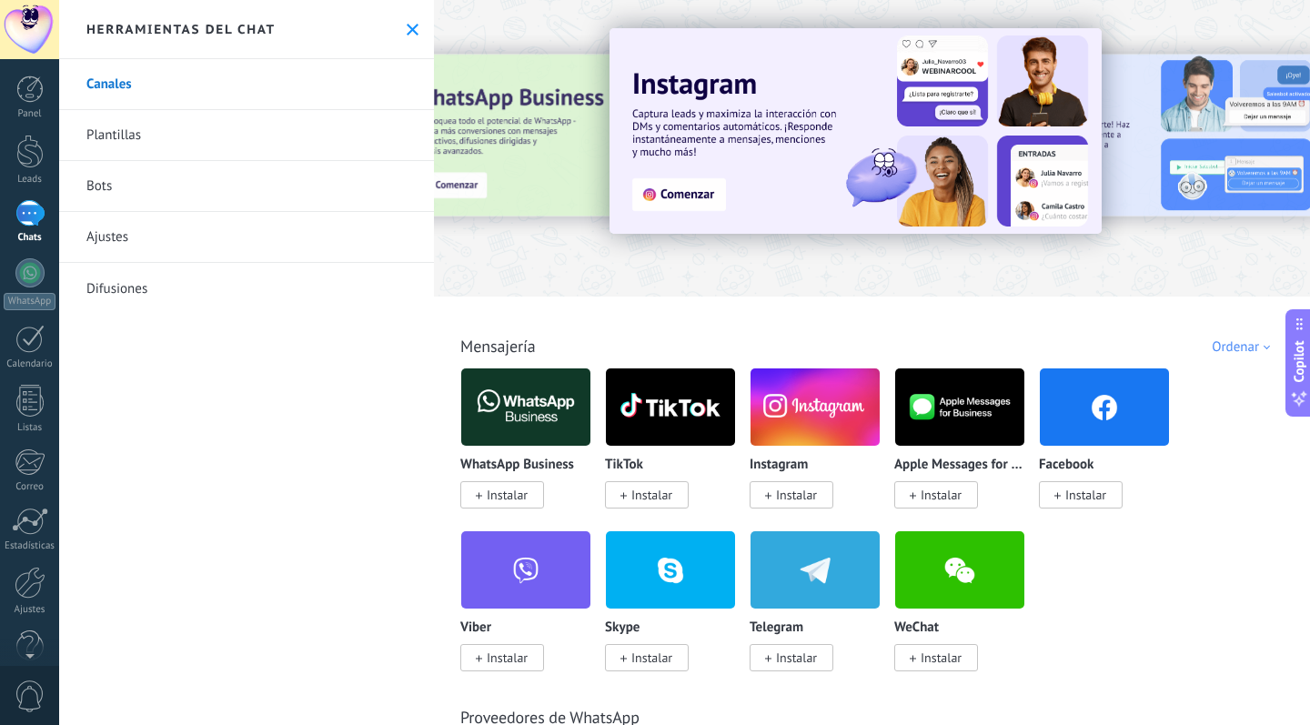
click at [657, 493] on span "Instalar" at bounding box center [652, 495] width 41 height 16
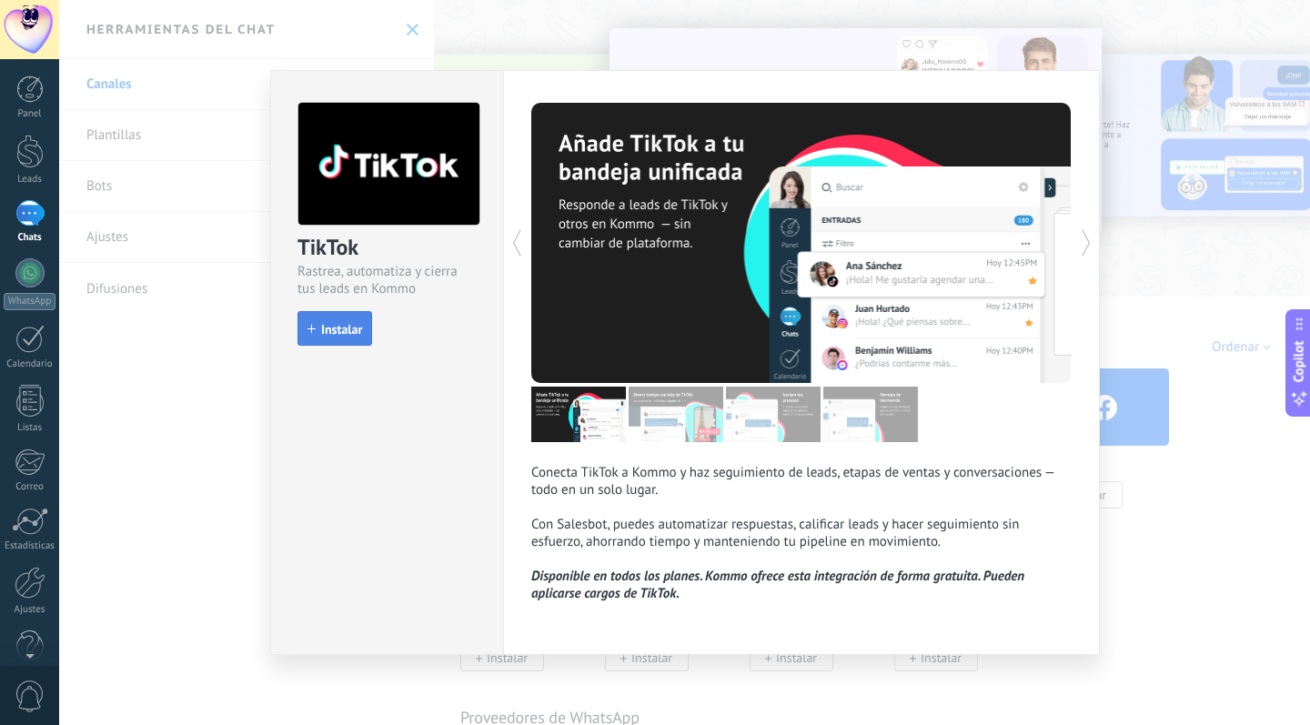
click at [324, 324] on span "Instalar" at bounding box center [341, 329] width 41 height 13
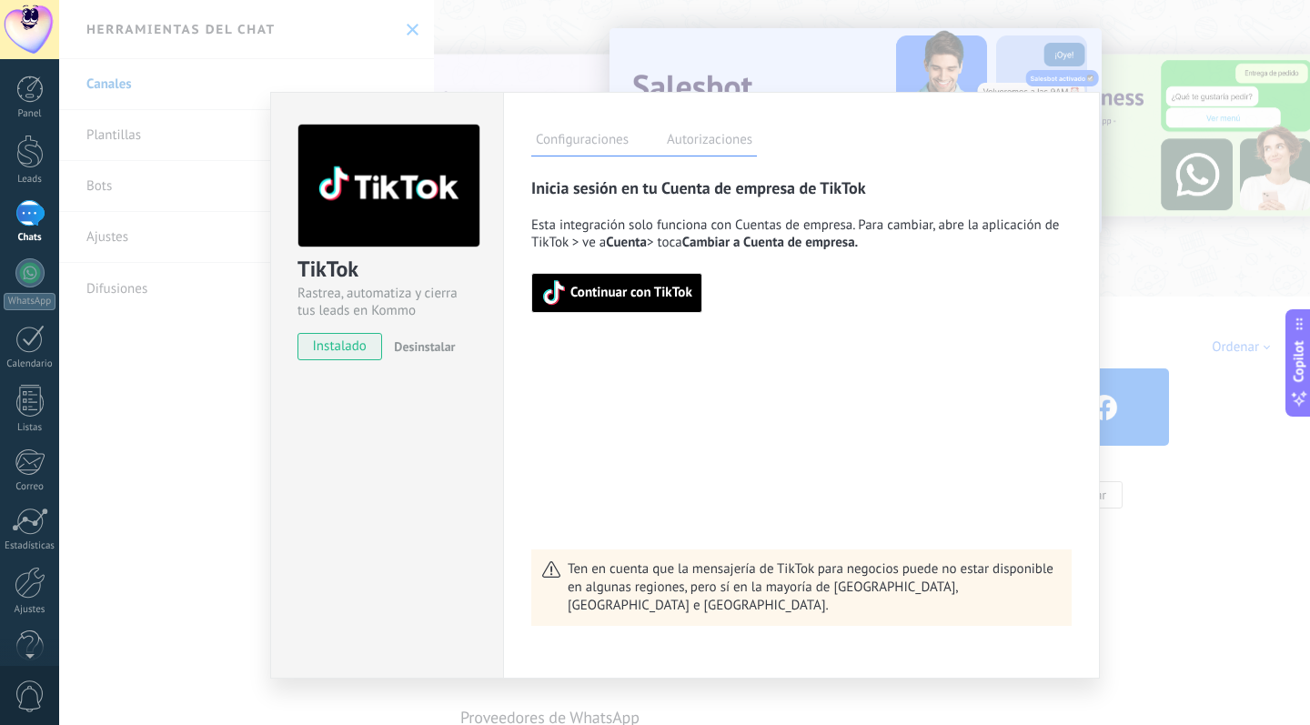
click at [1154, 204] on div "TikTok Rastrea, automatiza y cierra tus leads en Kommo instalado Desinstalar Co…" at bounding box center [684, 362] width 1251 height 725
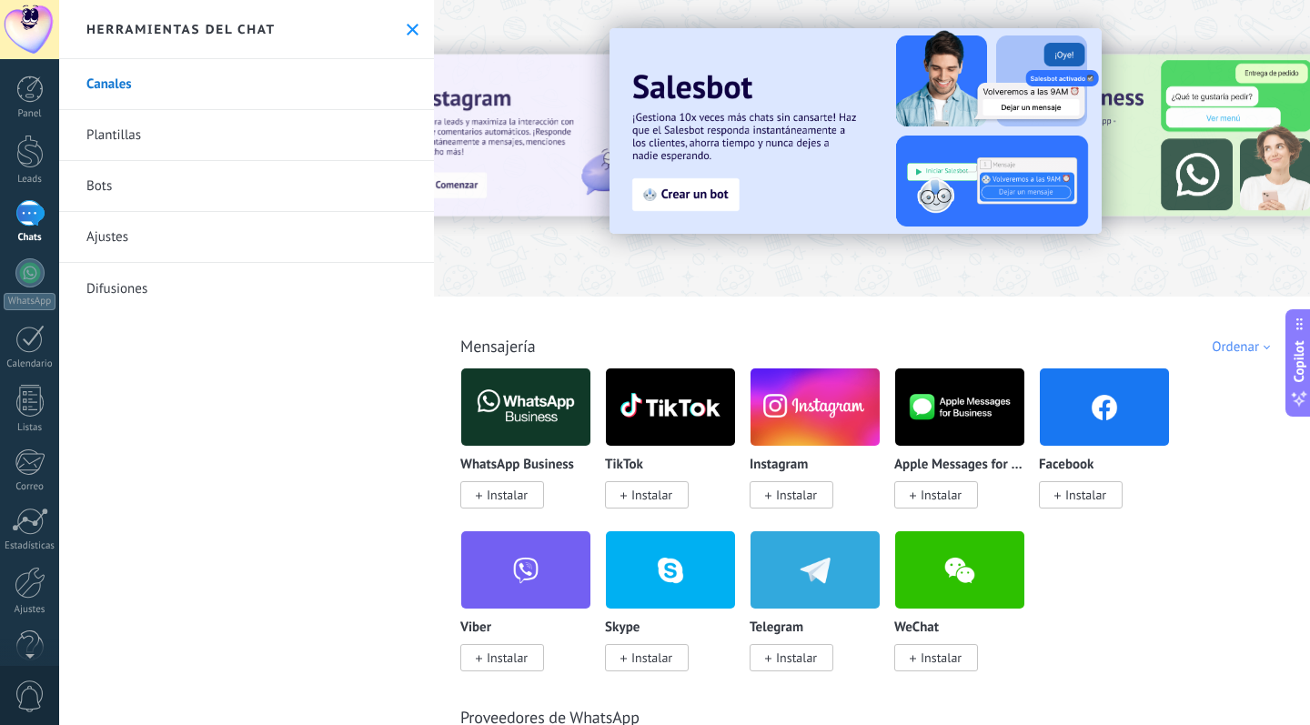
click at [797, 493] on span "Instalar" at bounding box center [796, 495] width 41 height 16
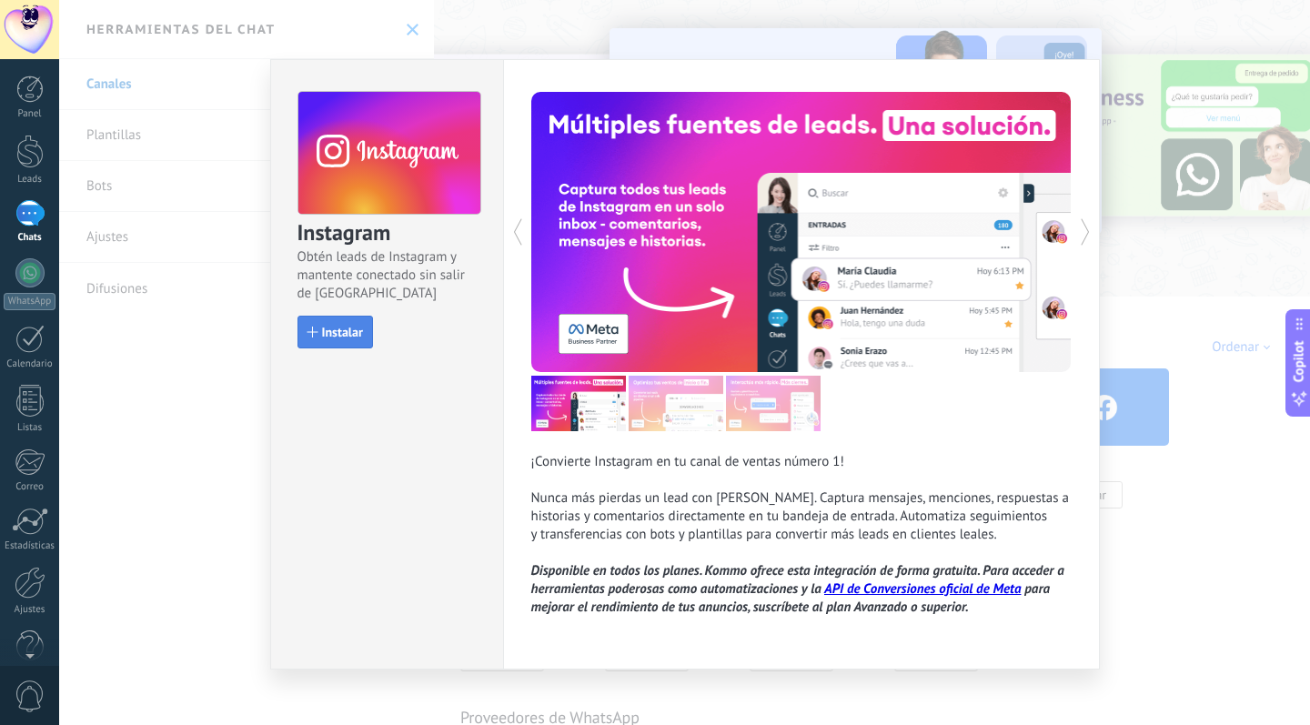
click at [322, 327] on span "Instalar" at bounding box center [342, 332] width 41 height 13
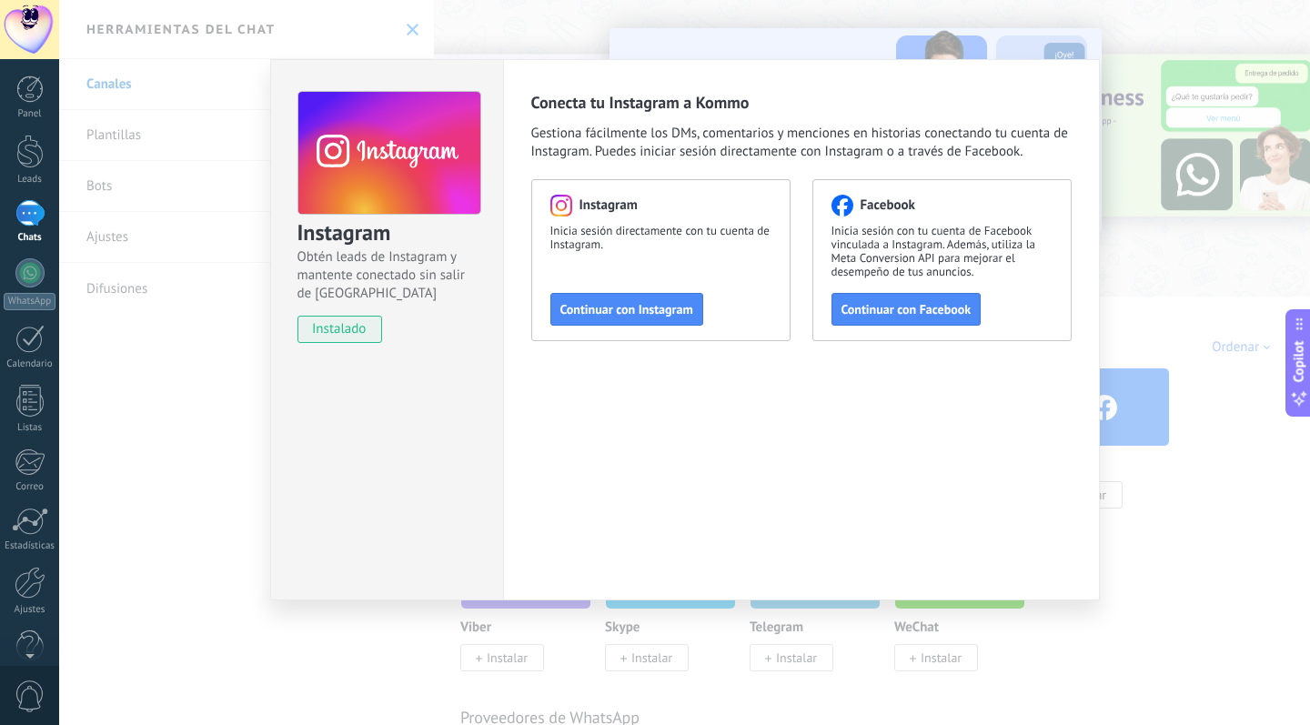
click at [1151, 248] on div "Instagram Obtén leads de Instagram y mantente conectado sin salir de Kommo inst…" at bounding box center [684, 362] width 1251 height 725
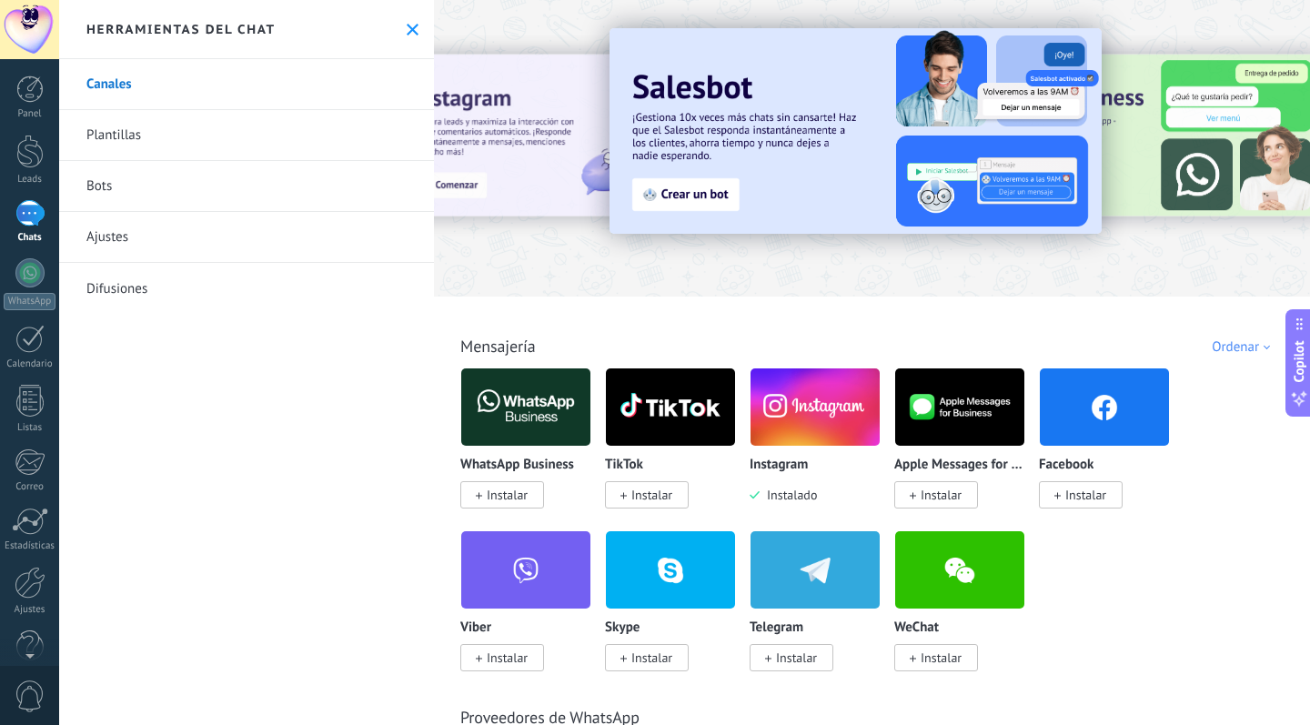
click at [1077, 497] on span "Instalar" at bounding box center [1086, 495] width 41 height 16
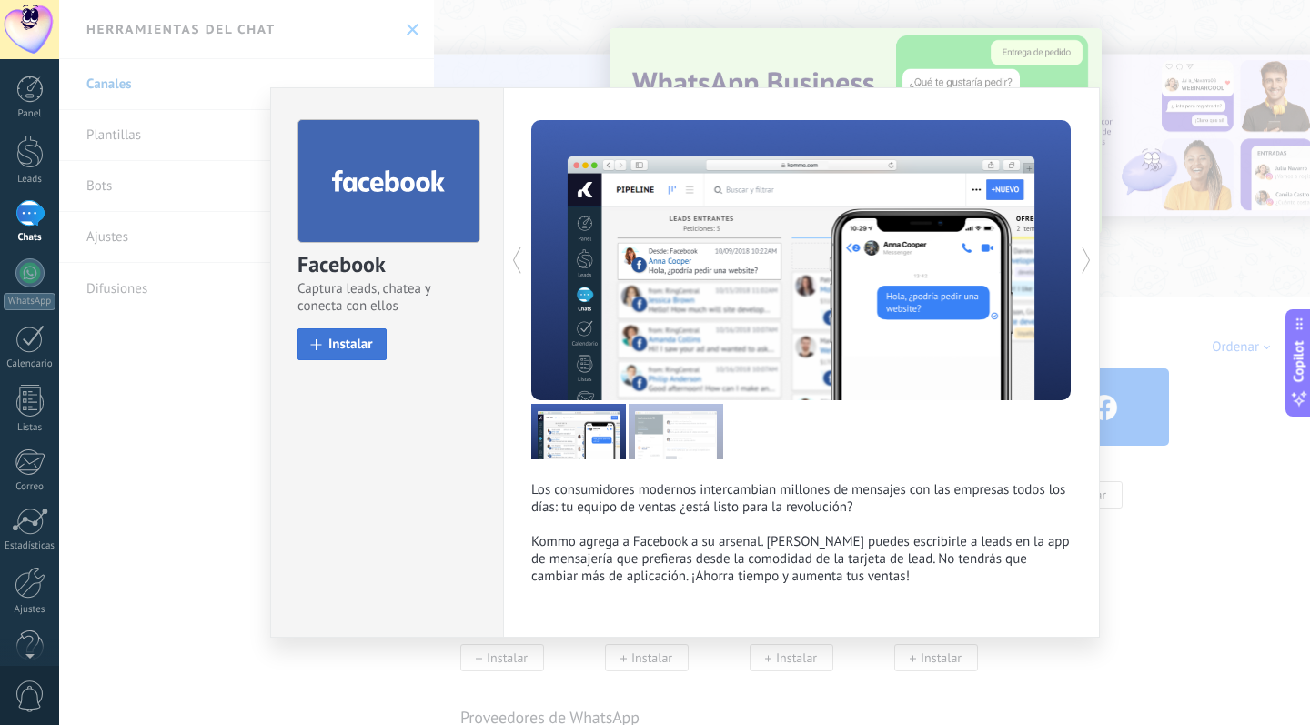
click at [340, 346] on span "Instalar" at bounding box center [351, 345] width 45 height 14
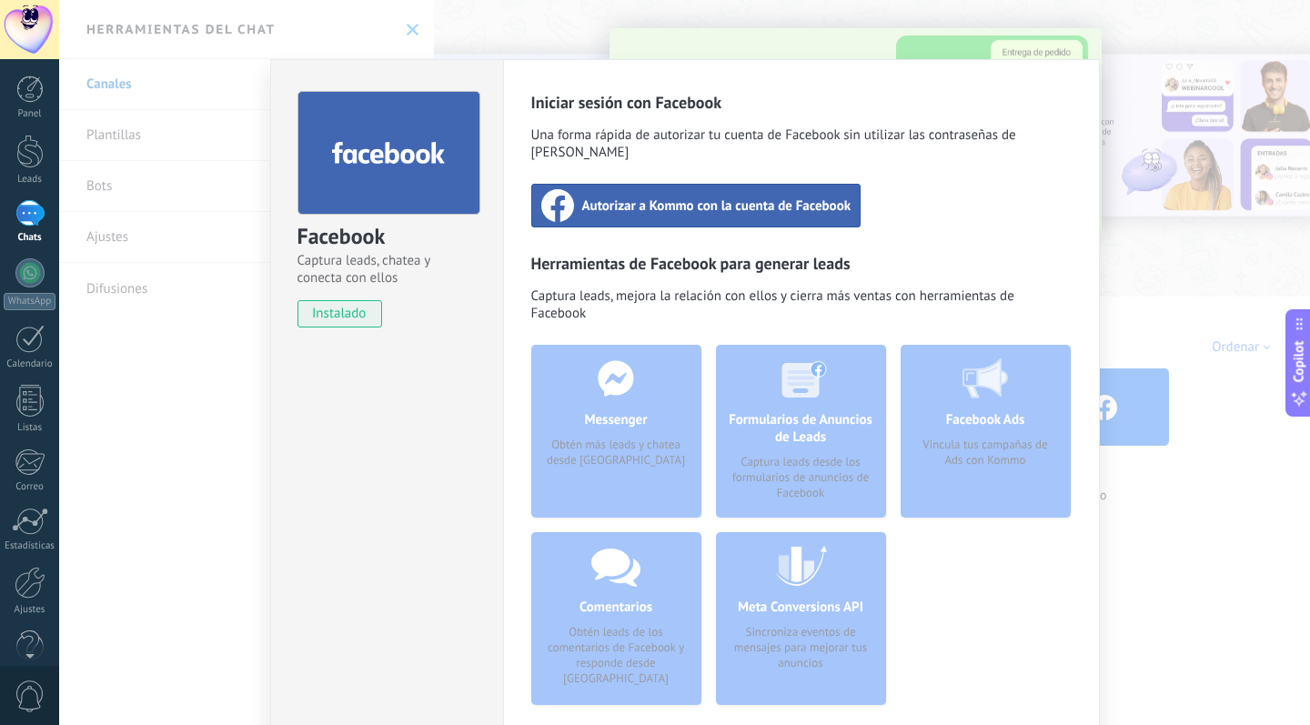
click at [229, 384] on div "Facebook Captura leads, chatea y conecta con ellos instalado Desinstalar Inicia…" at bounding box center [684, 362] width 1251 height 725
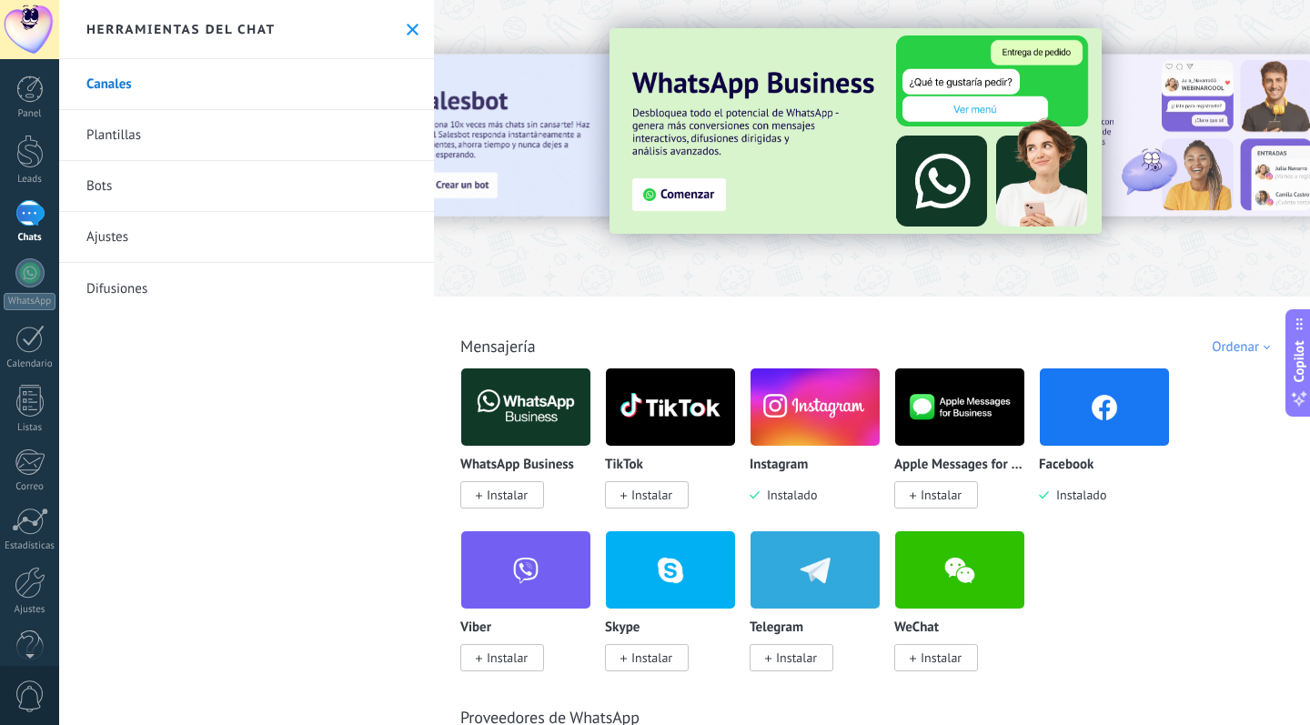
click at [557, 412] on img at bounding box center [525, 407] width 129 height 88
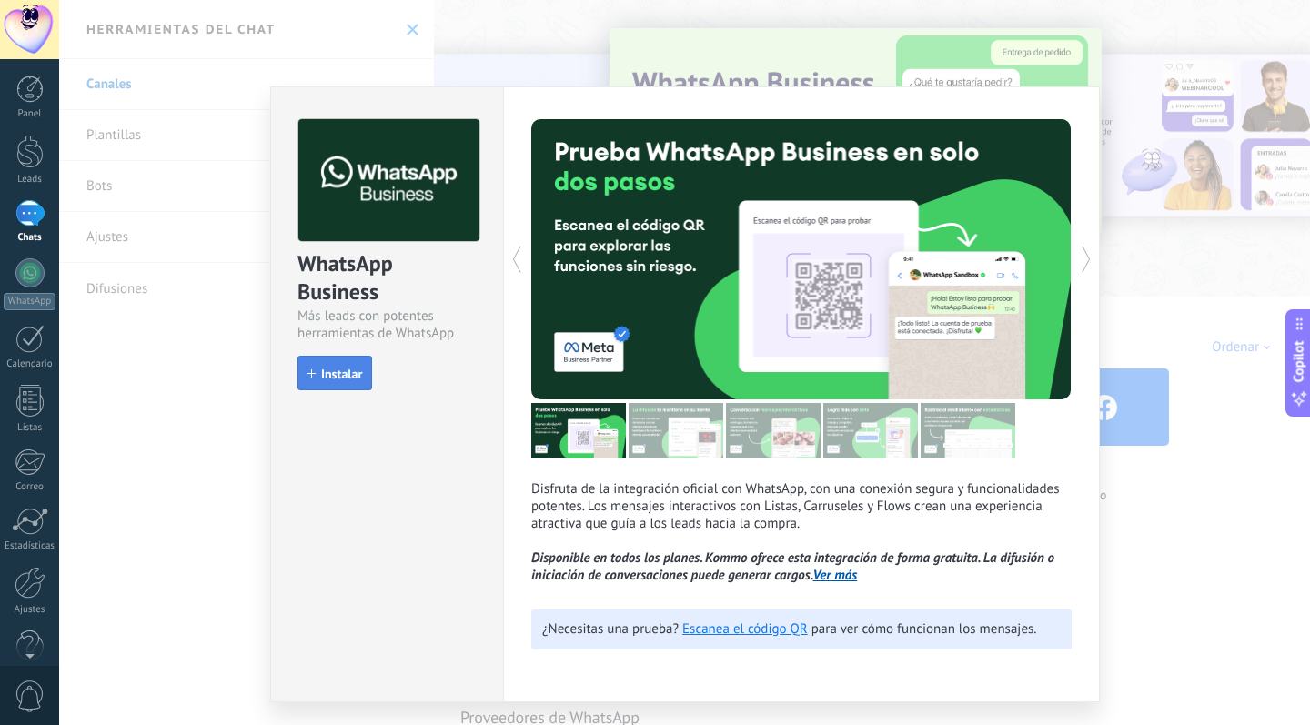
click at [349, 359] on button "Instalar" at bounding box center [335, 373] width 75 height 35
click at [180, 431] on div "WhatsApp Business Más leads con potentes herramientas de WhatsApp install Insta…" at bounding box center [684, 362] width 1251 height 725
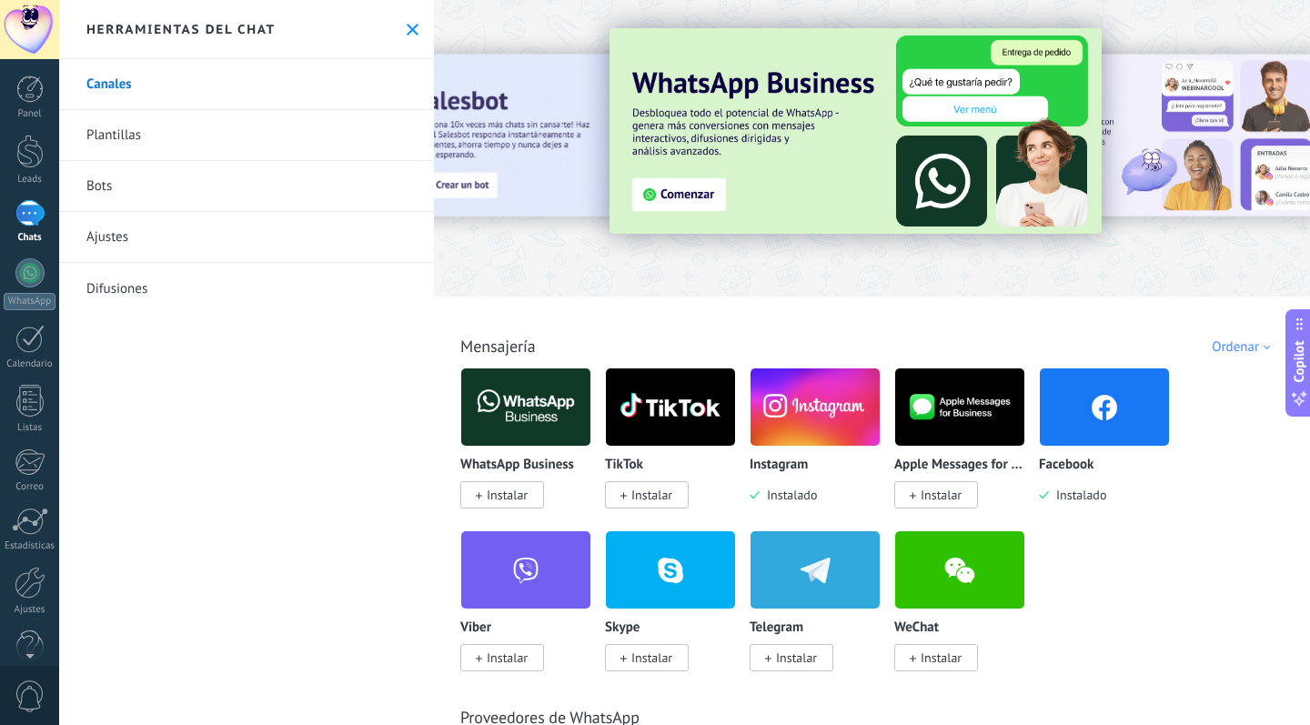
click at [650, 424] on img at bounding box center [670, 407] width 129 height 88
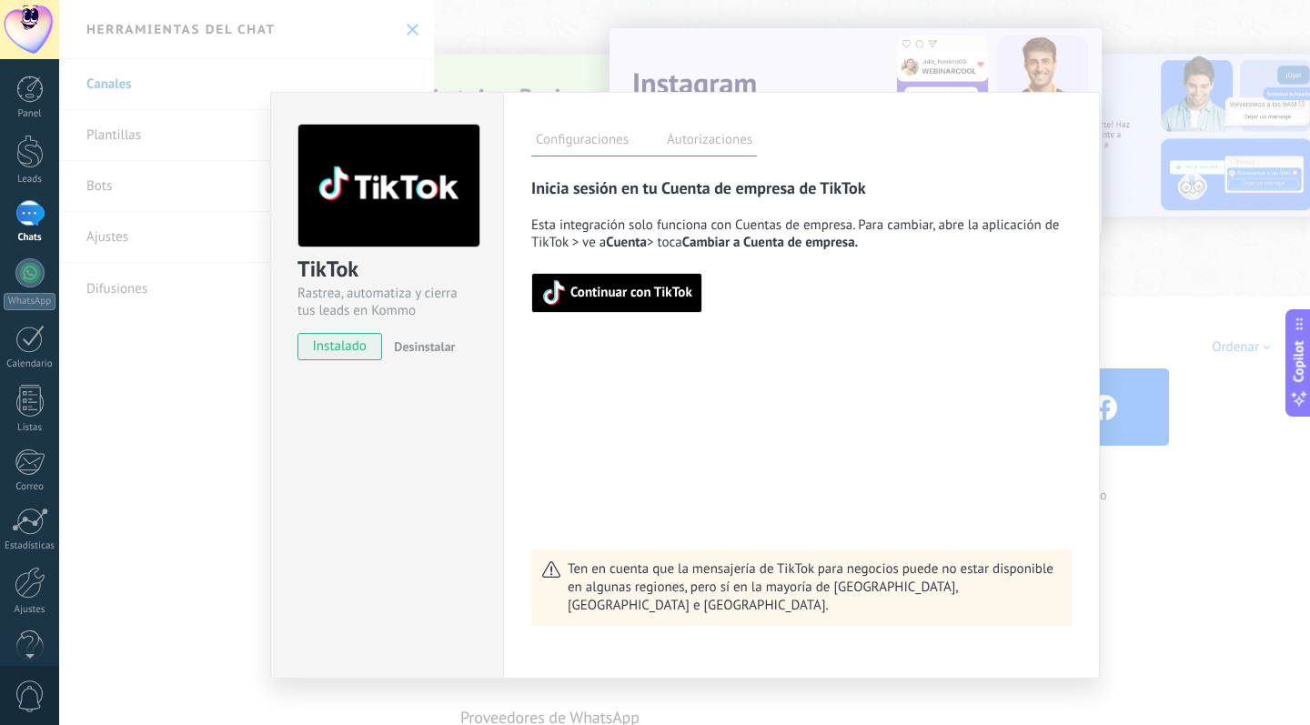
click at [658, 284] on span "Continuar con TikTok" at bounding box center [616, 292] width 151 height 25
